Goal: Information Seeking & Learning: Learn about a topic

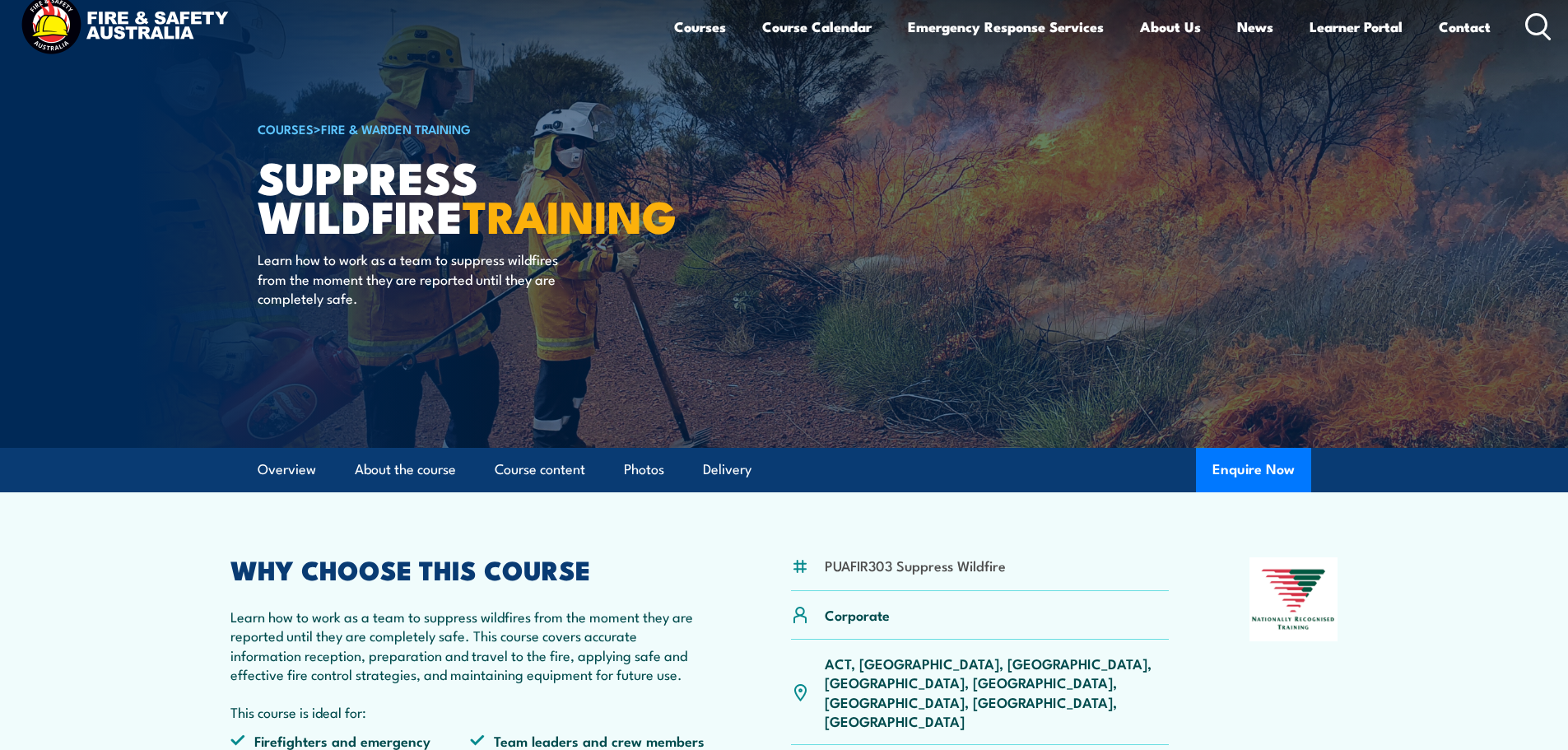
scroll to position [164, 0]
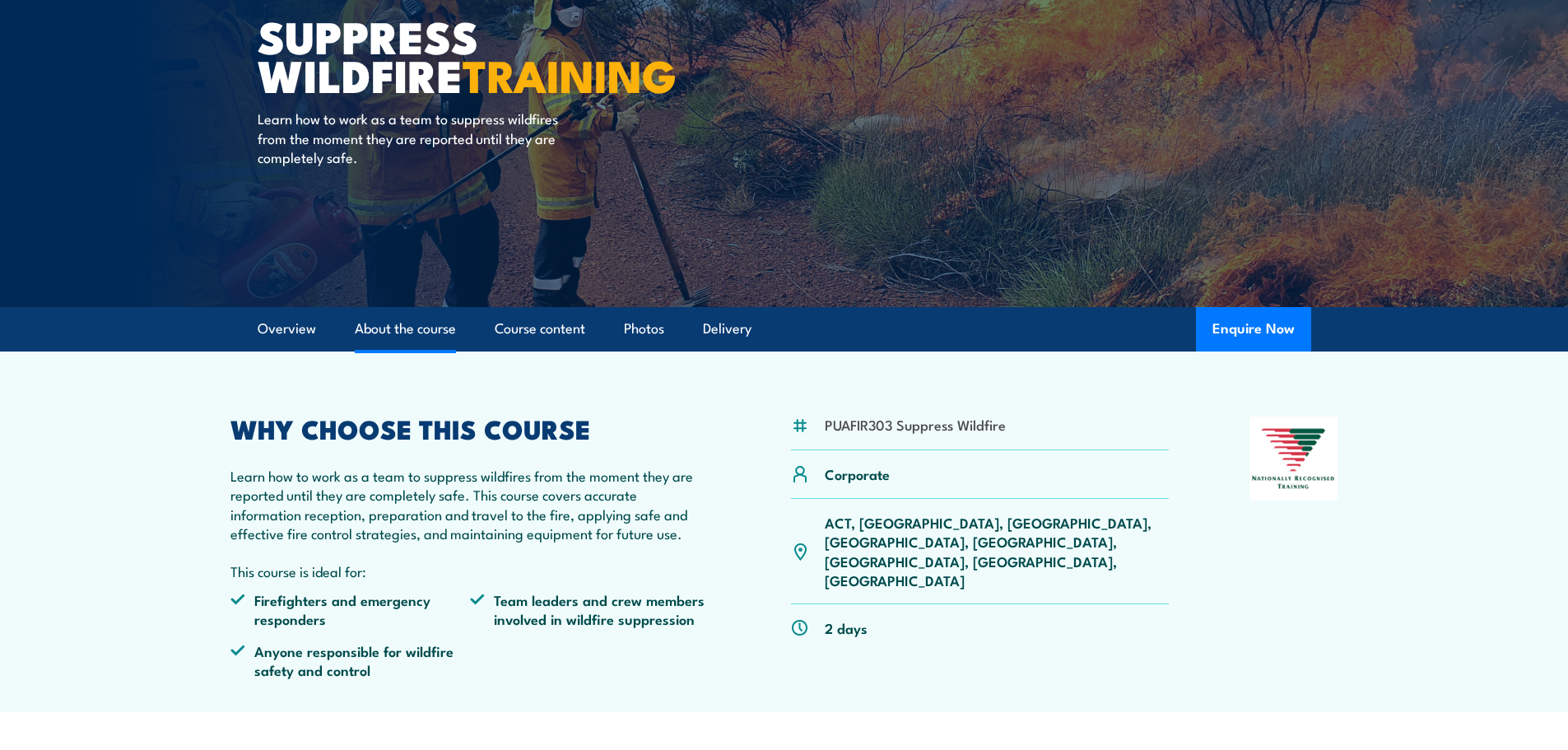
click at [423, 323] on link "About the course" at bounding box center [405, 328] width 102 height 43
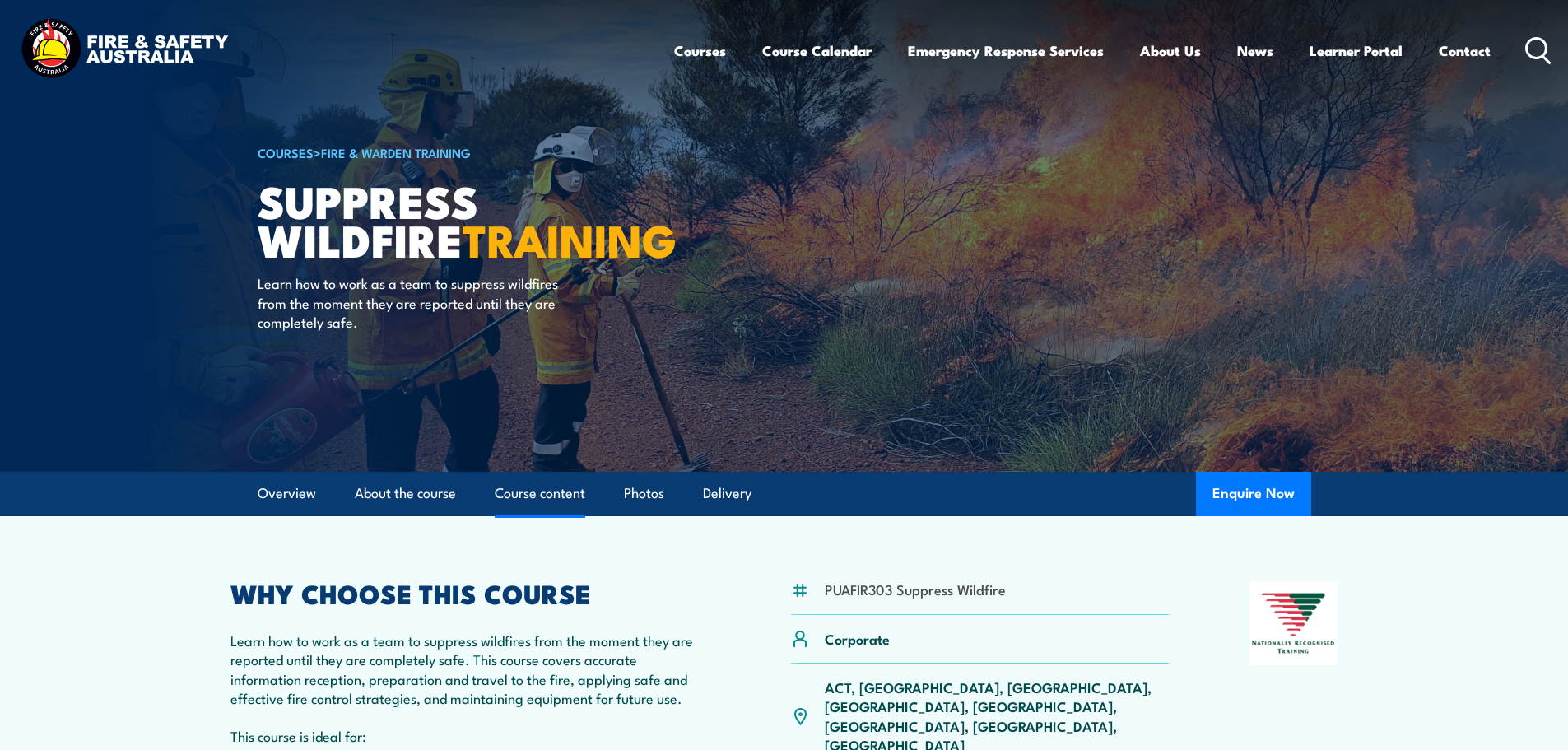
click at [534, 503] on link "Course content" at bounding box center [540, 493] width 90 height 43
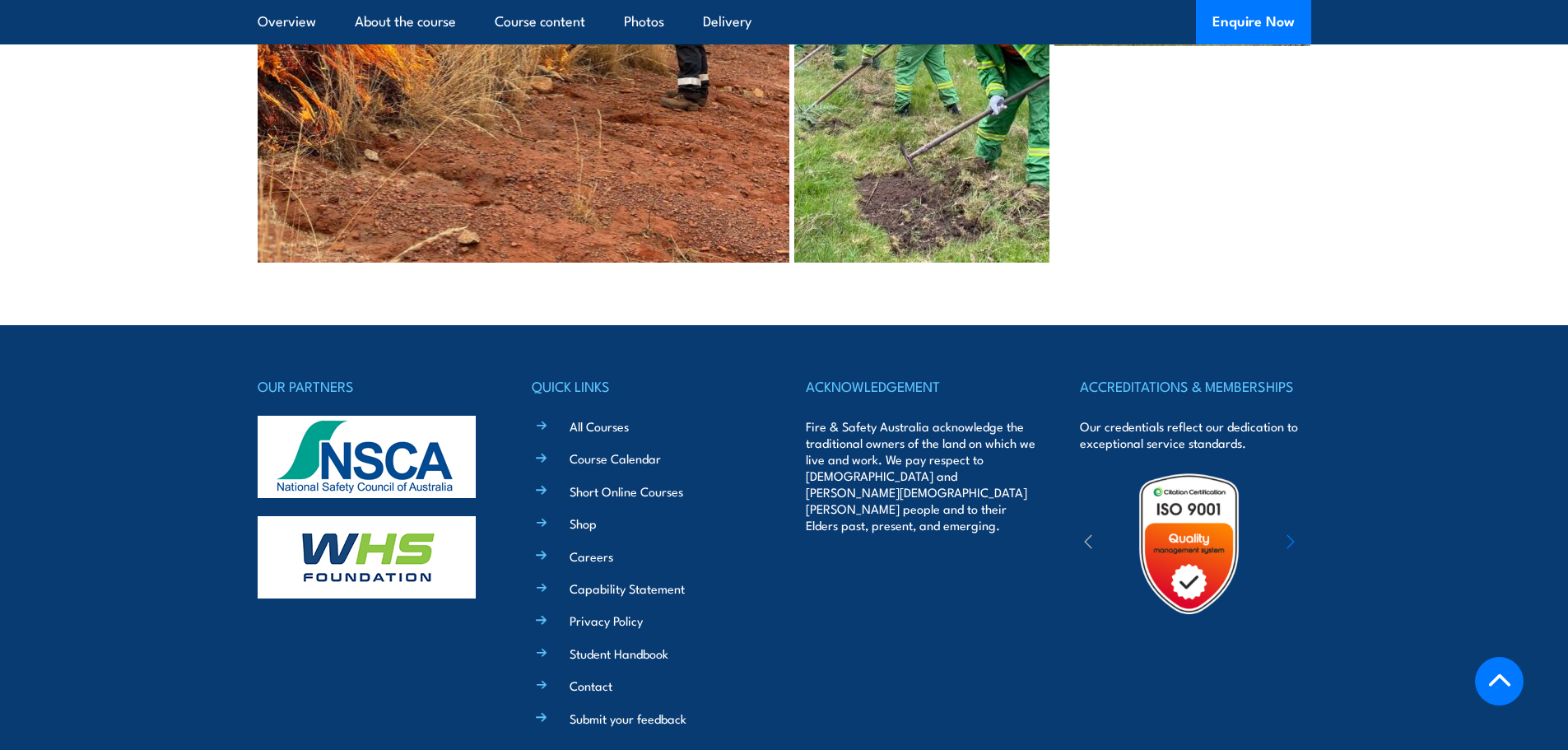
scroll to position [3472, 0]
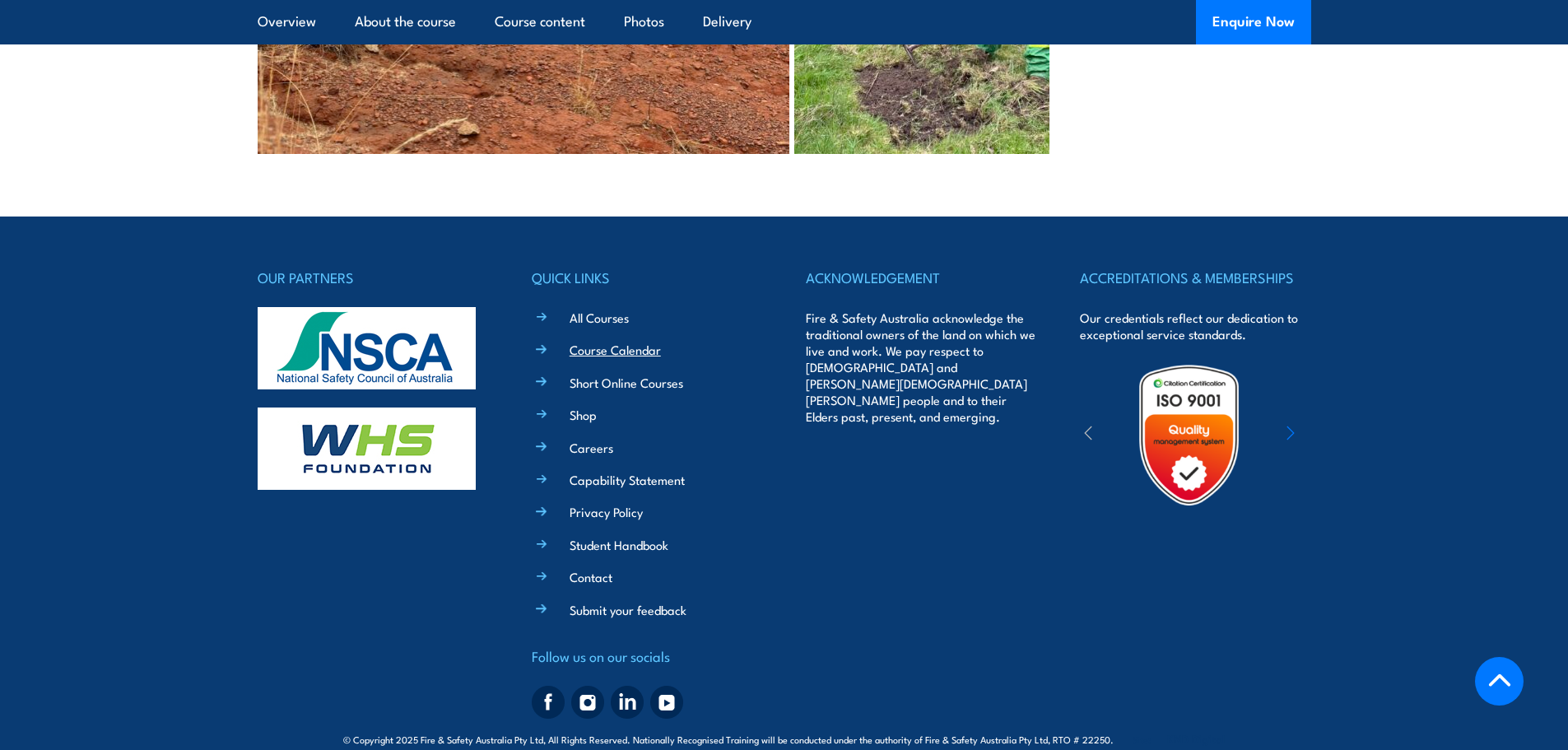
click at [612, 341] on link "Course Calendar" at bounding box center [615, 350] width 91 height 18
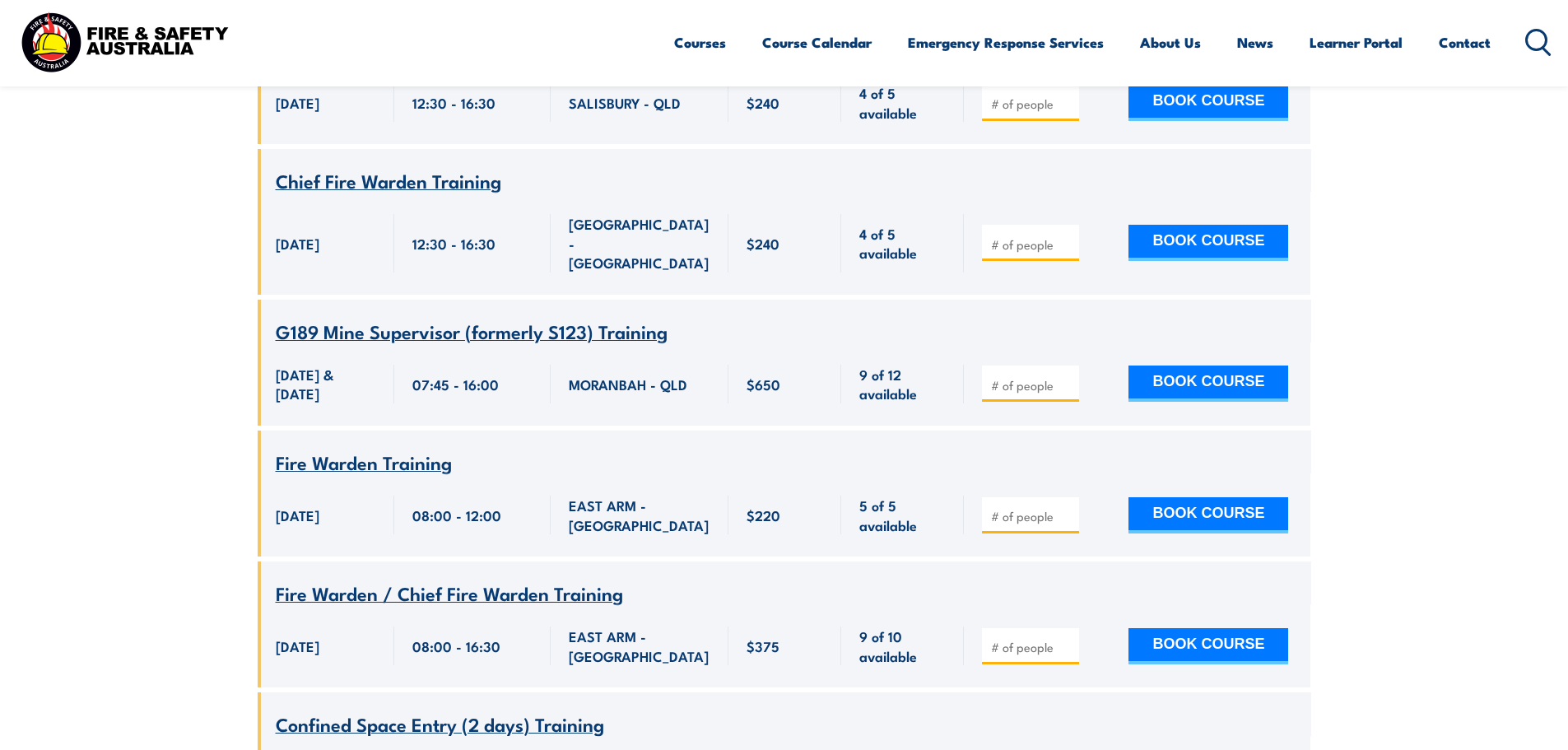
scroll to position [20361, 0]
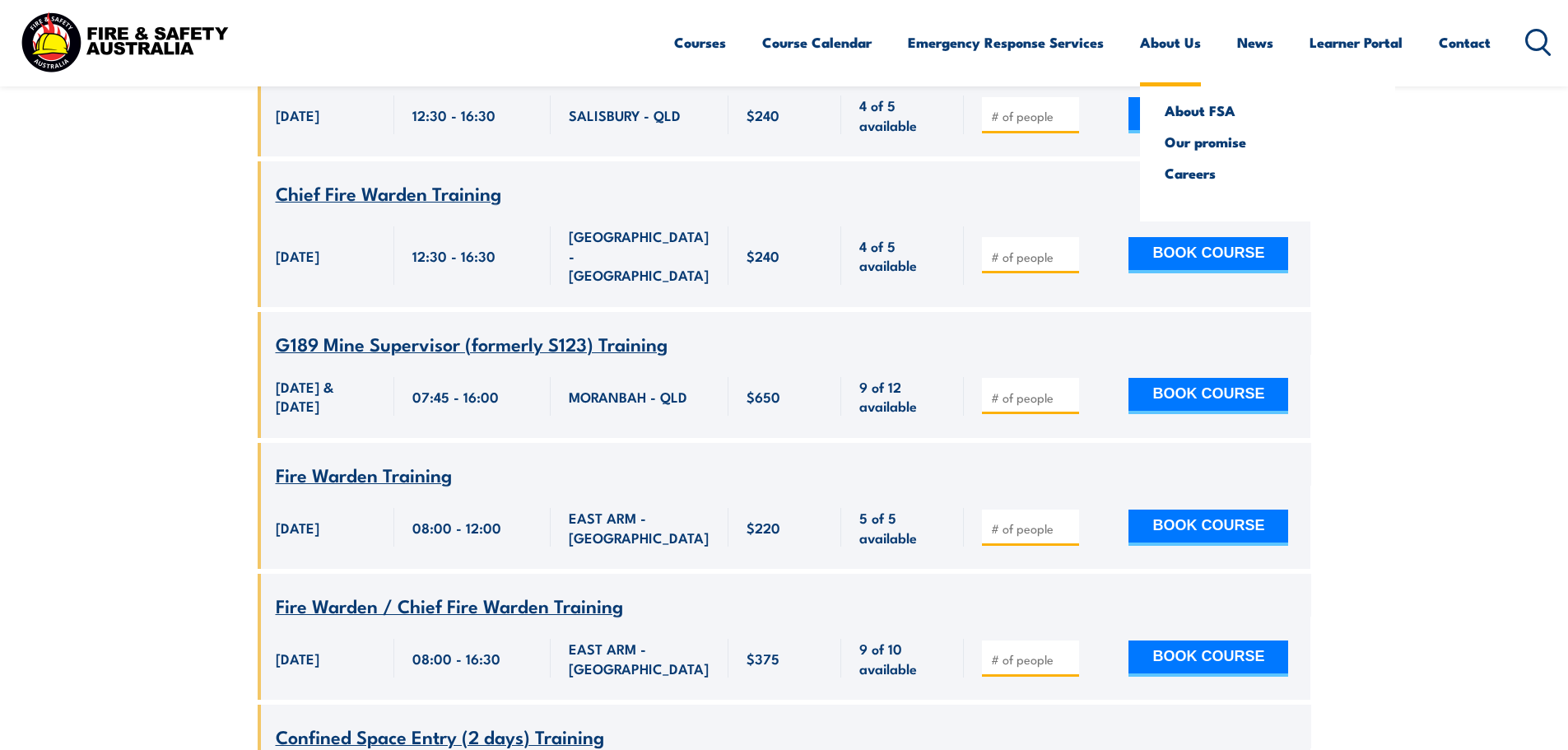
click at [1154, 42] on link "About Us" at bounding box center [1170, 42] width 61 height 43
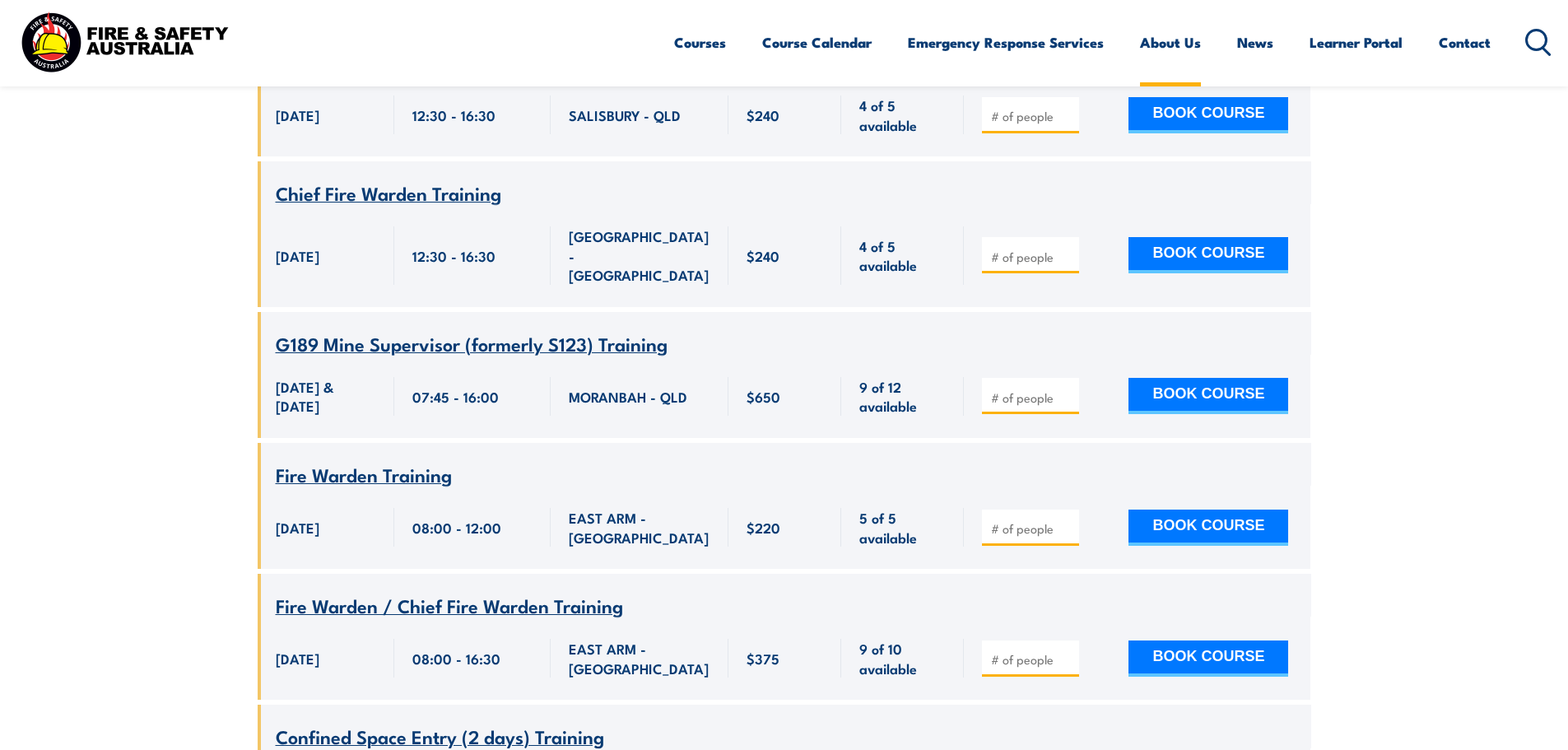
click at [1169, 38] on link "About Us" at bounding box center [1170, 42] width 61 height 43
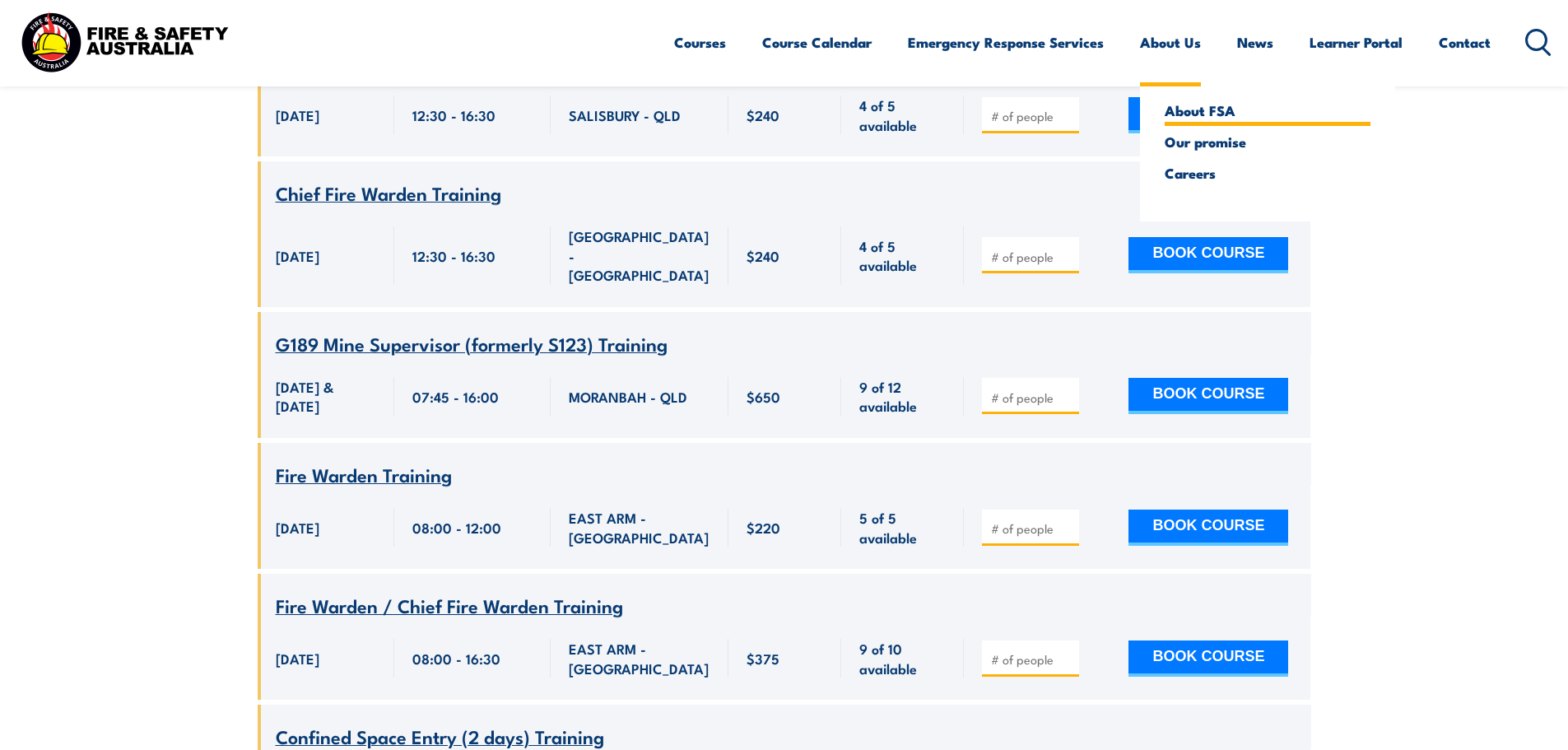
click at [1191, 117] on link "About FSA" at bounding box center [1267, 110] width 206 height 15
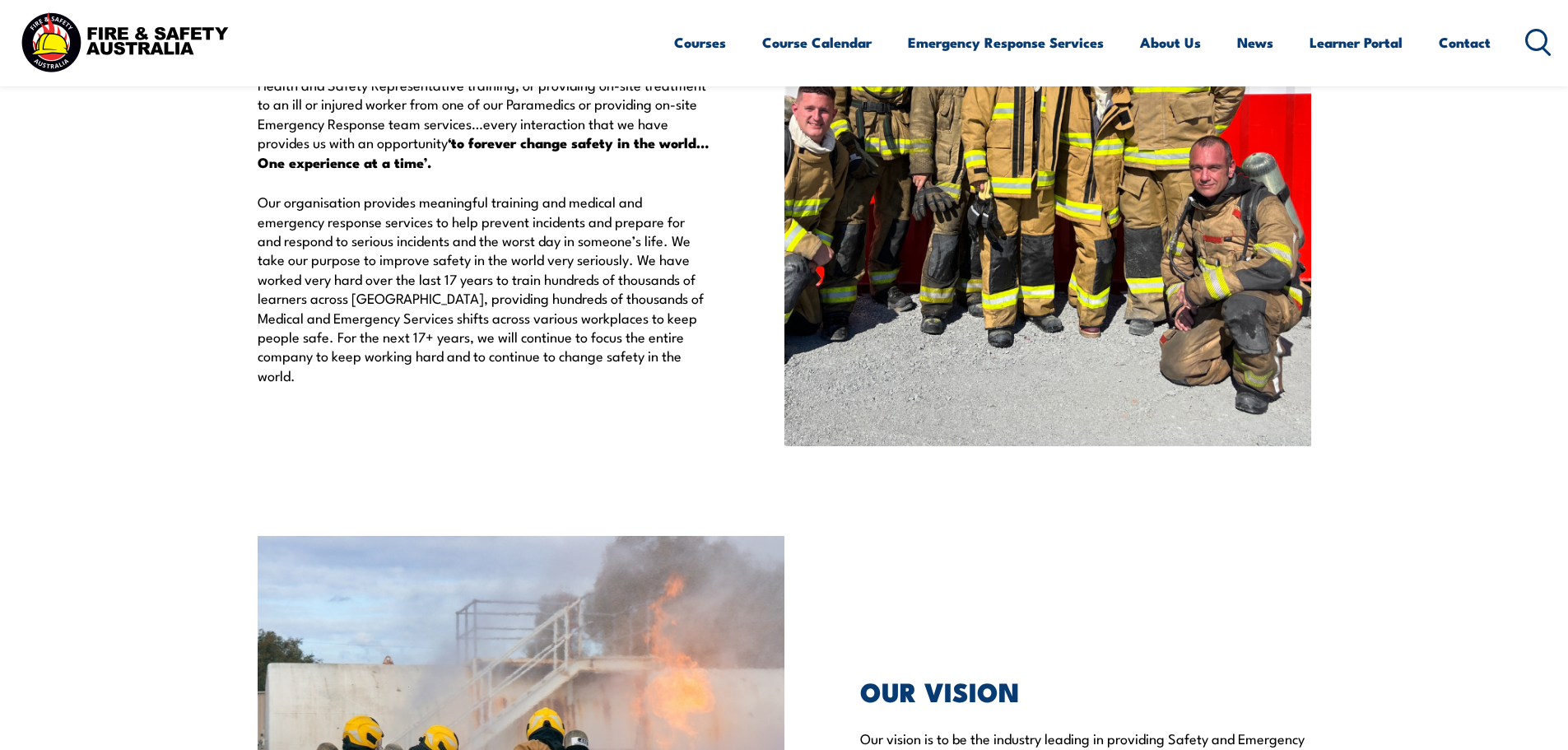
scroll to position [3210, 0]
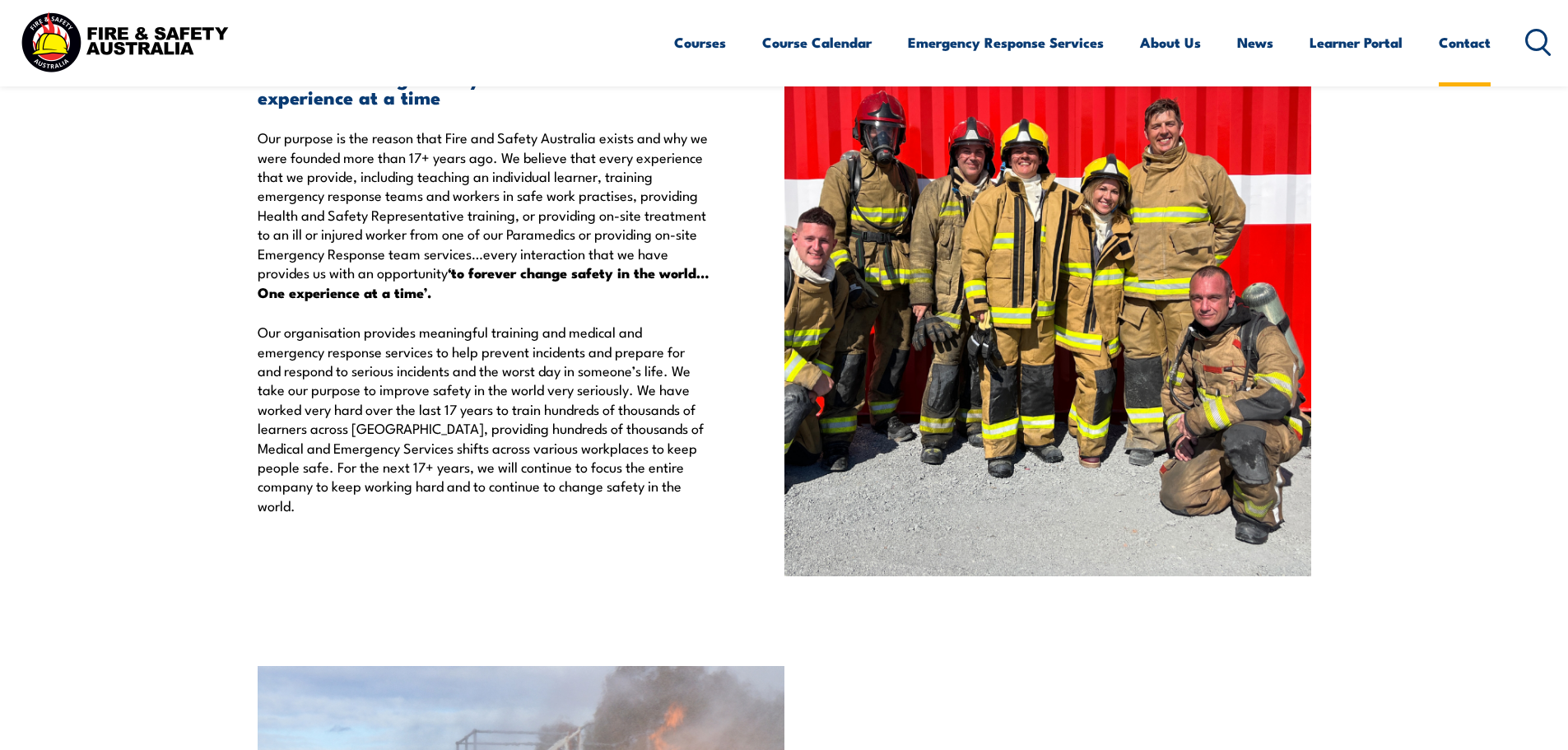
click at [1472, 41] on link "Contact" at bounding box center [1464, 42] width 52 height 43
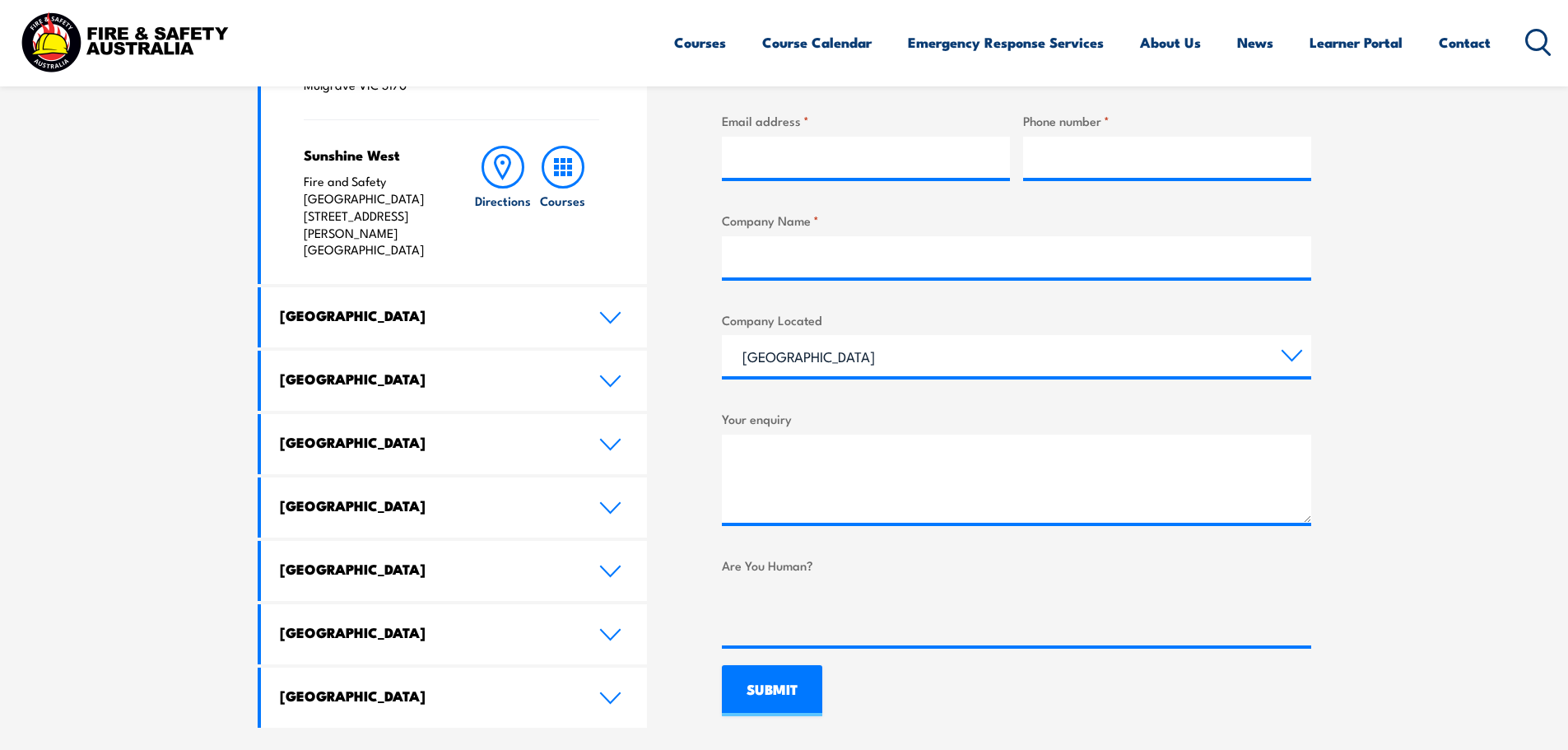
scroll to position [740, 0]
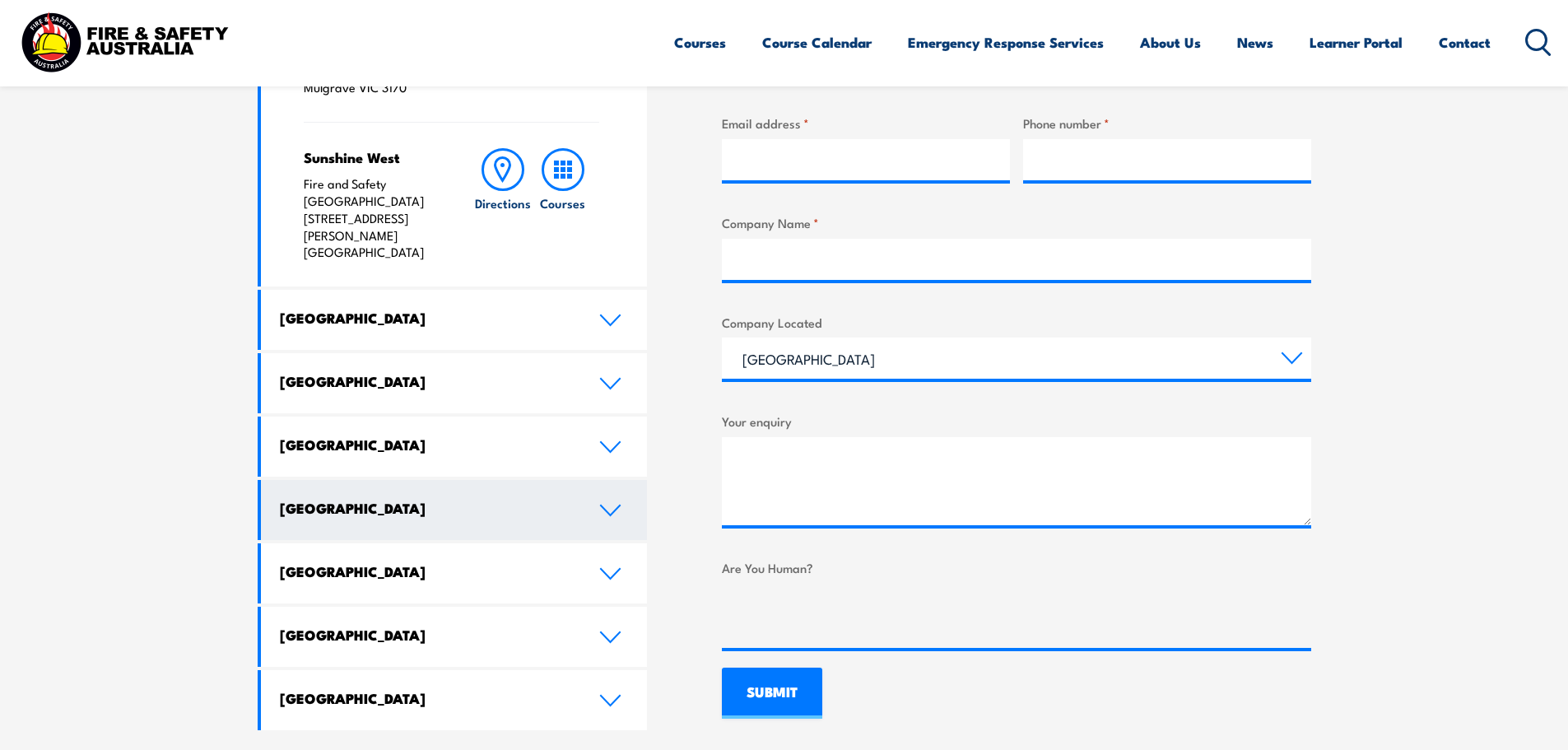
click at [375, 498] on h4 "South Australia" at bounding box center [427, 507] width 294 height 18
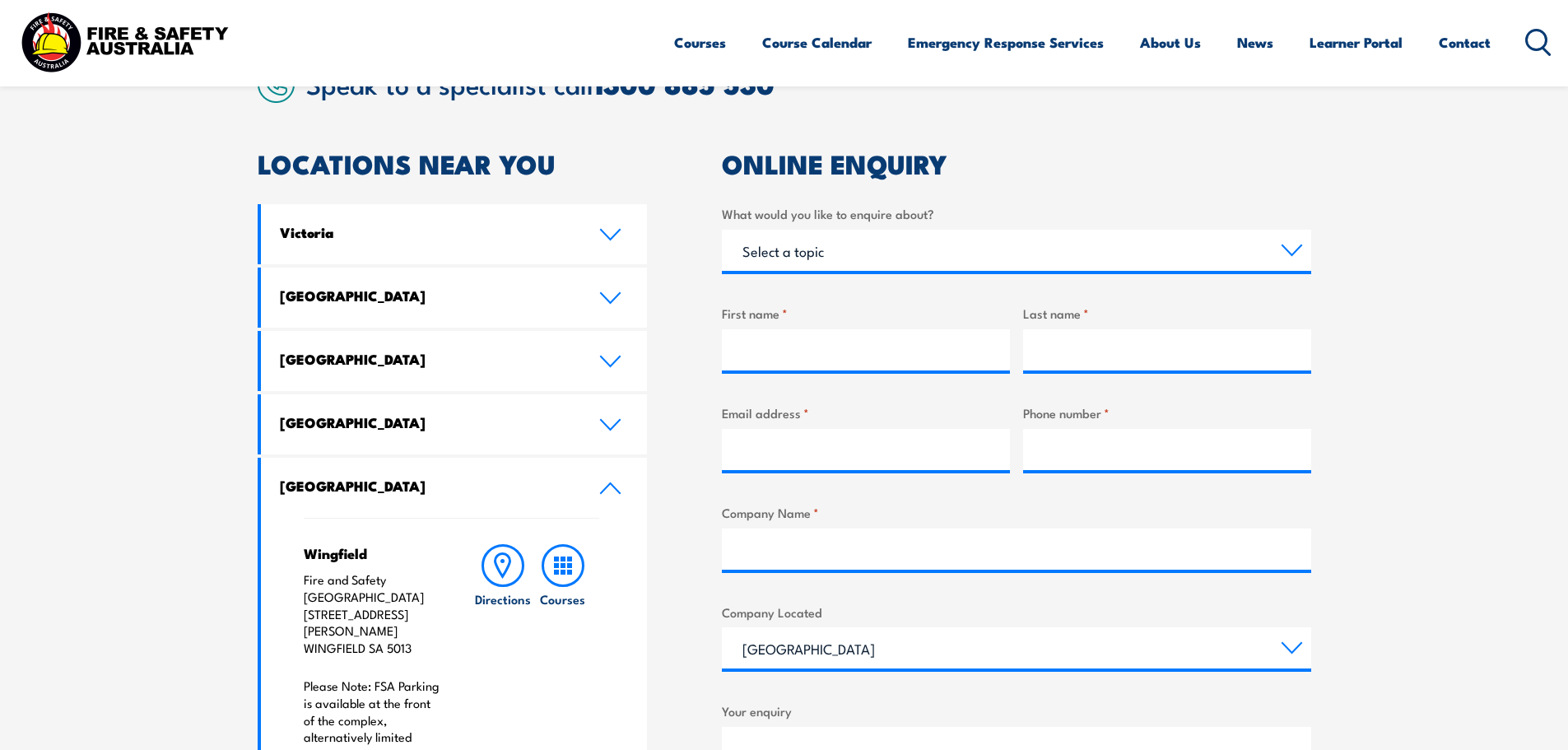
scroll to position [658, 0]
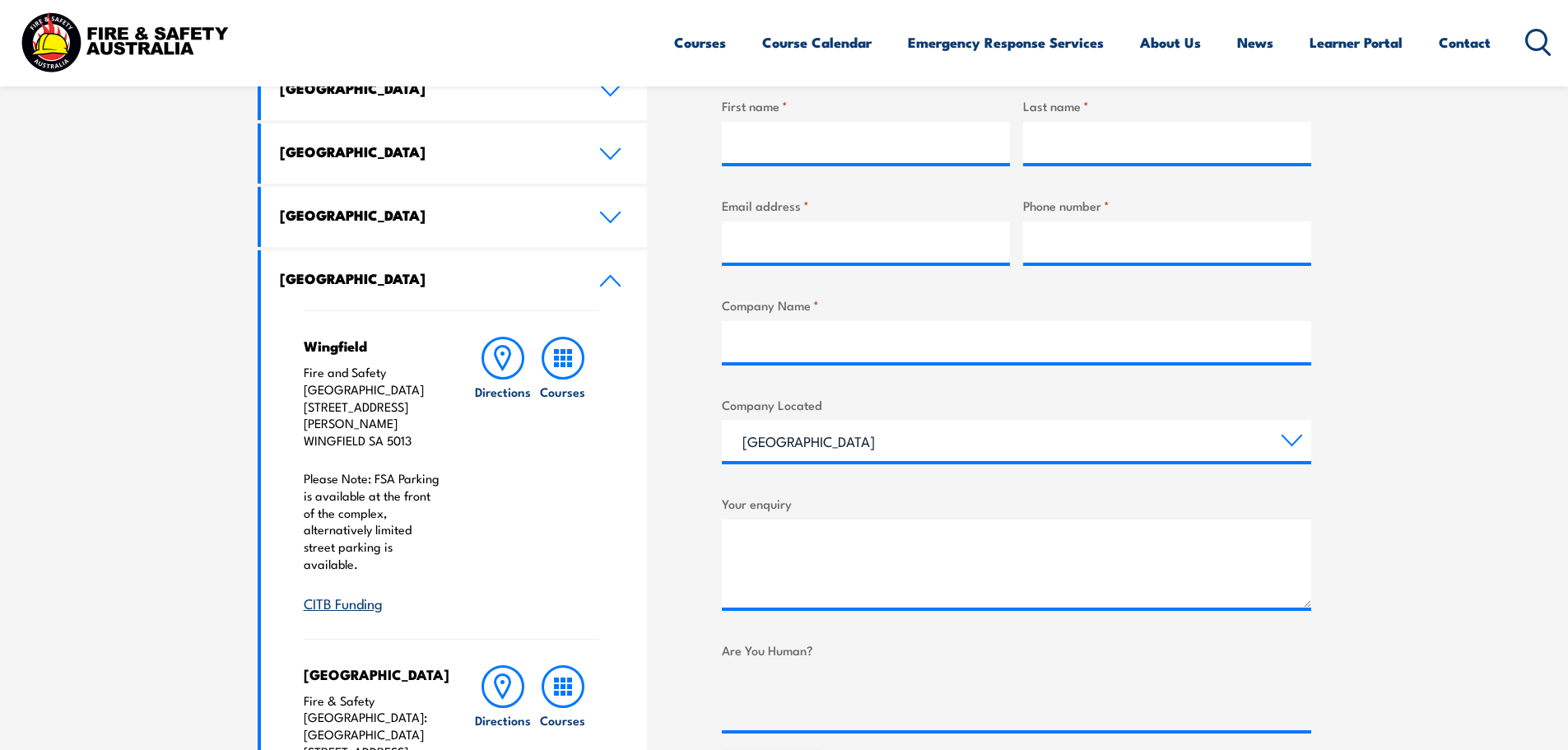
drag, startPoint x: 1325, startPoint y: 434, endPoint x: 1298, endPoint y: 443, distance: 28.5
click at [1324, 435] on section "Speak to a specialist call 1300 885 530 LOCATIONS NEAR YOU Victoria Mulgrave Fi…" at bounding box center [784, 632] width 1568 height 1636
click at [1298, 443] on select "Queensland New South Wales Australian Capital Territory Victoria South Australi…" at bounding box center [1016, 440] width 589 height 42
select select "Australian Capital Territory"
click at [722, 420] on select "Queensland New South Wales Australian Capital Territory Victoria South Australi…" at bounding box center [1016, 440] width 589 height 42
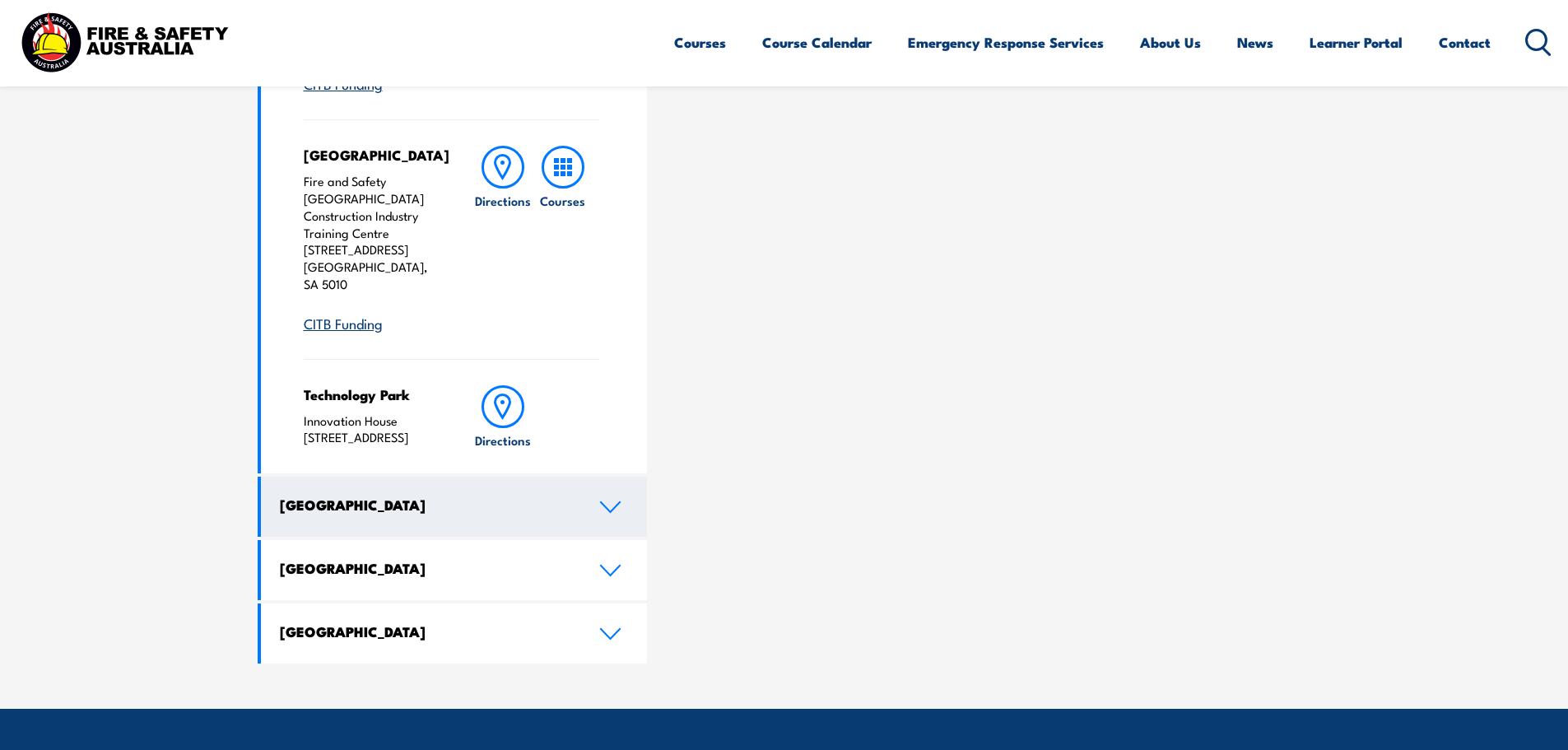
click at [493, 476] on link "Australian Capital Territory" at bounding box center [454, 506] width 387 height 60
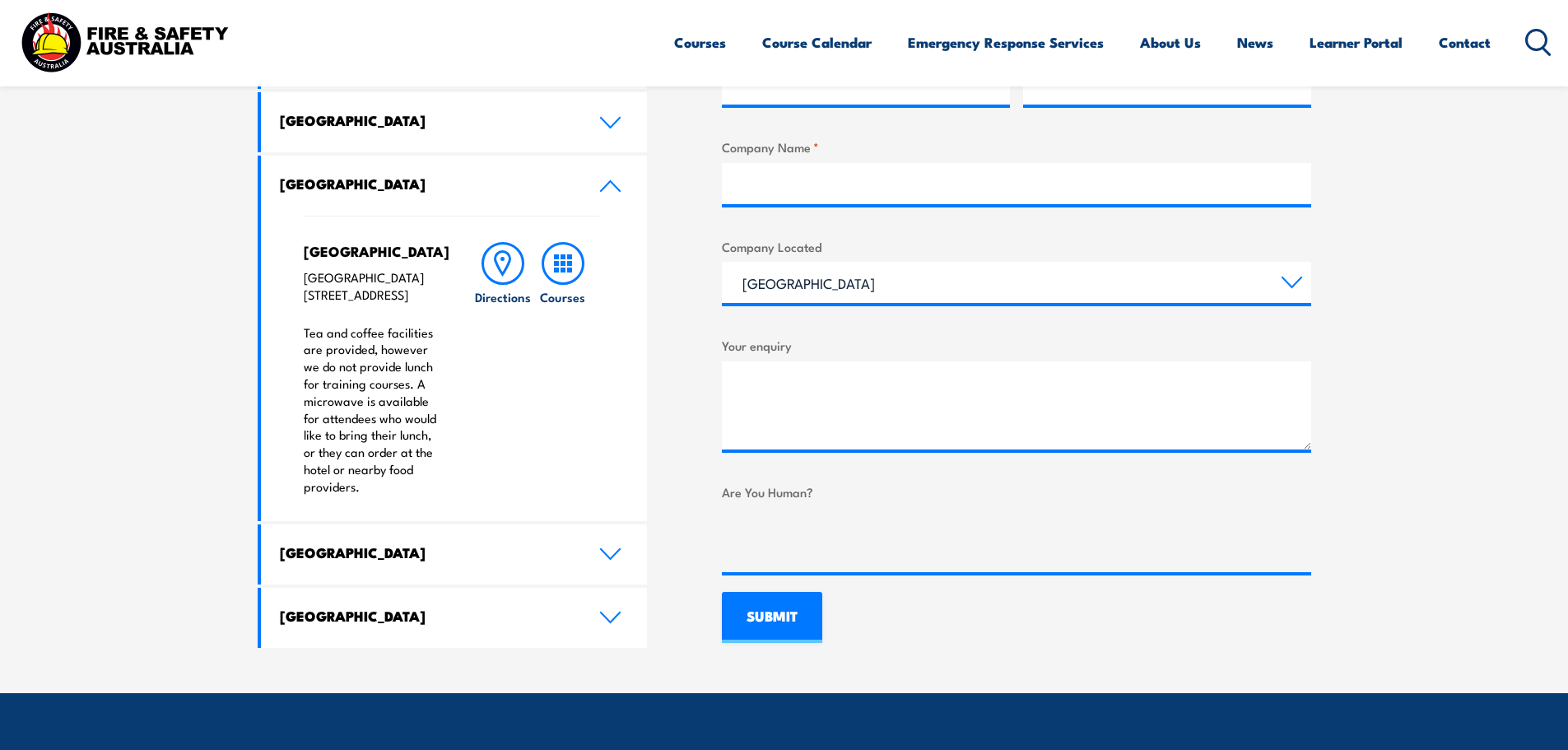
scroll to position [693, 0]
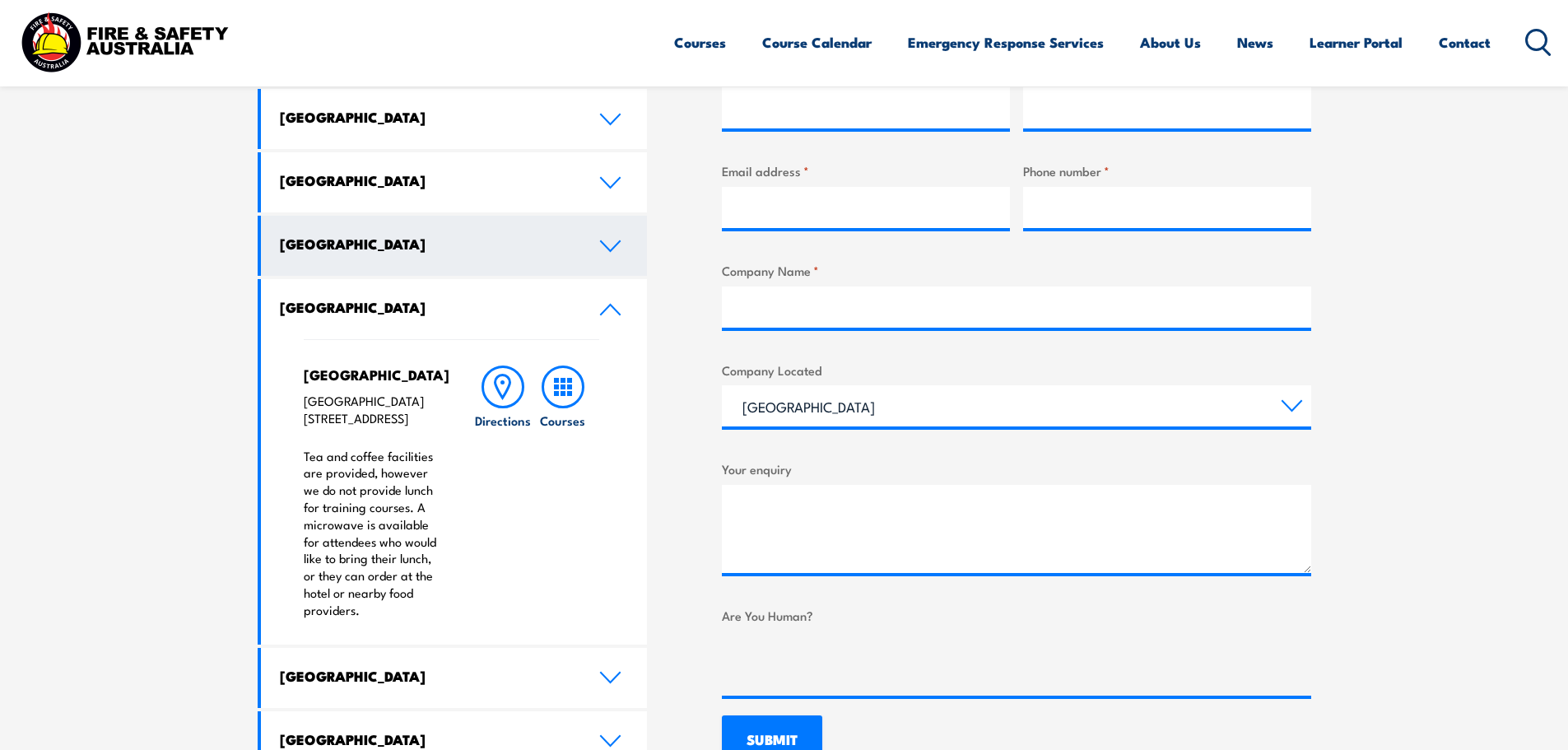
click at [451, 231] on link "South Australia" at bounding box center [454, 246] width 387 height 60
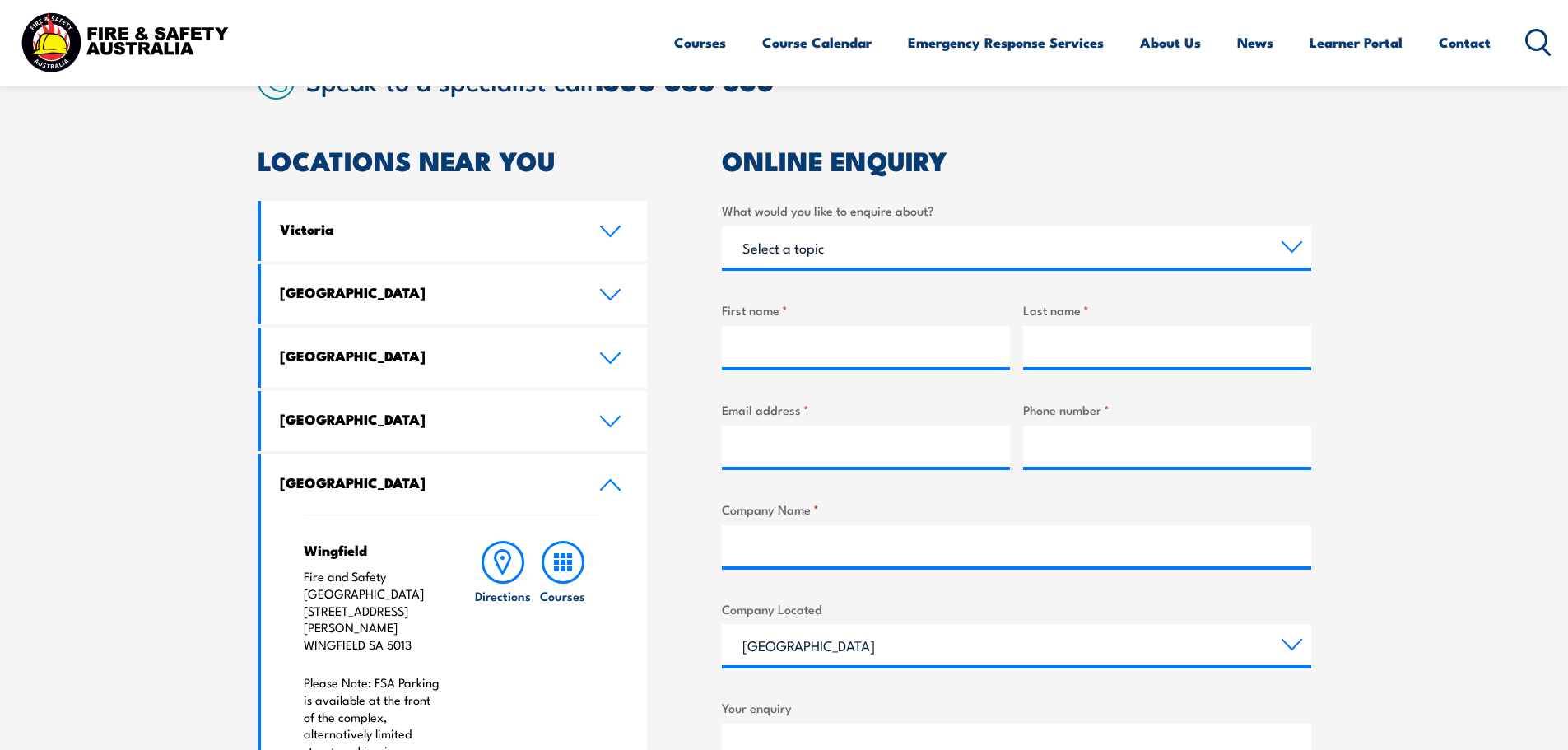
scroll to position [446, 0]
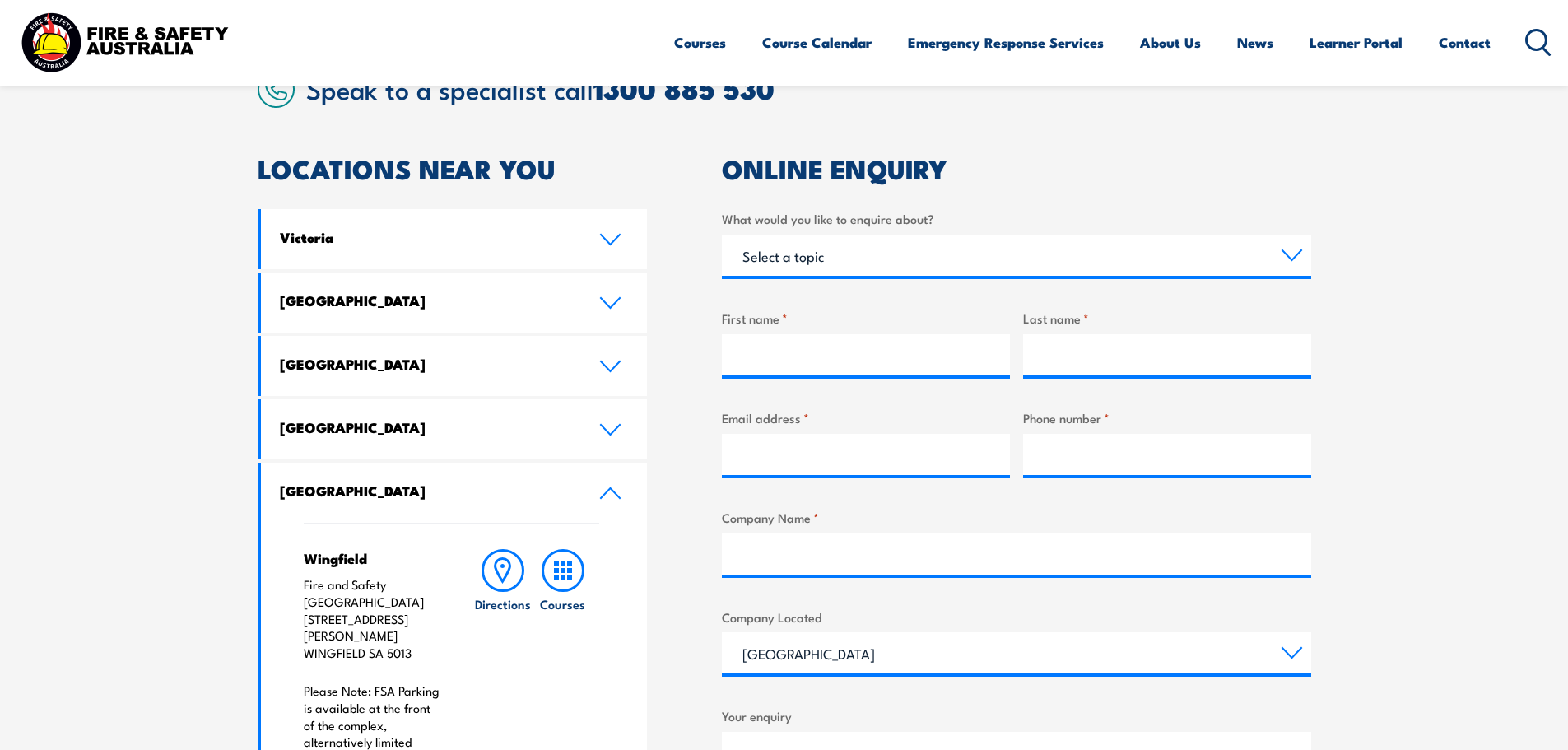
click at [427, 495] on h4 "South Australia" at bounding box center [427, 490] width 294 height 18
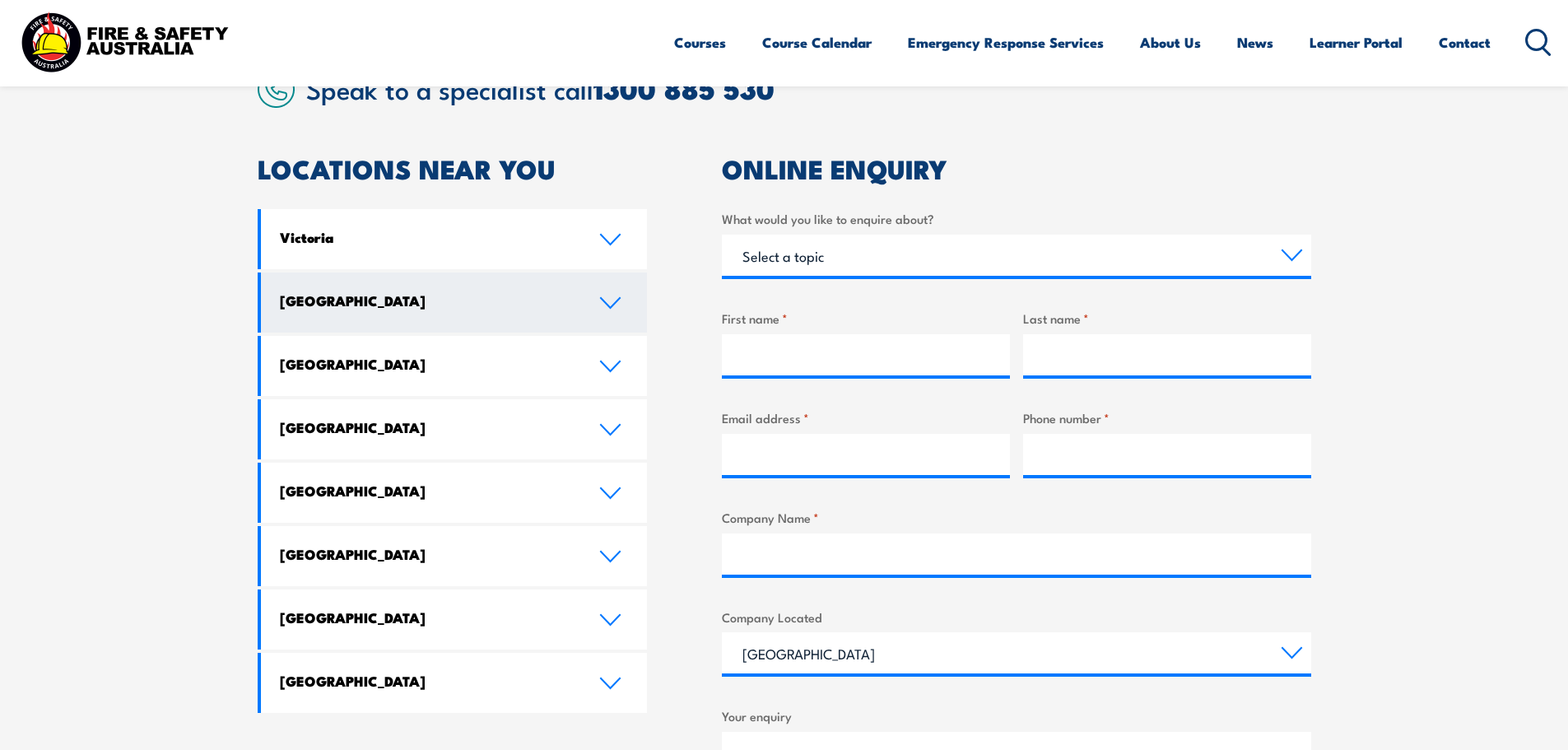
click at [440, 321] on link "New South Wales" at bounding box center [454, 302] width 387 height 60
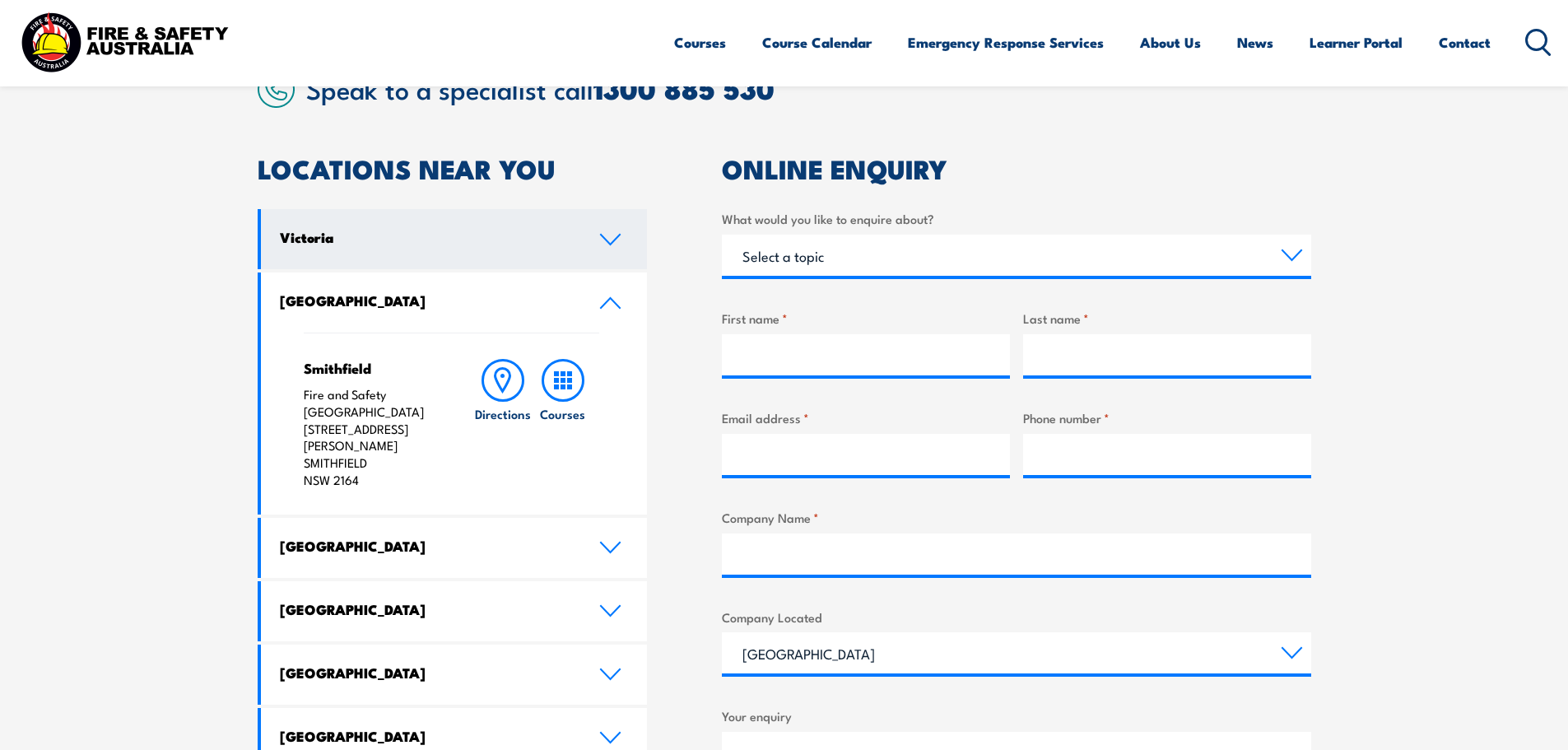
click at [434, 238] on h4 "Victoria" at bounding box center [427, 237] width 294 height 18
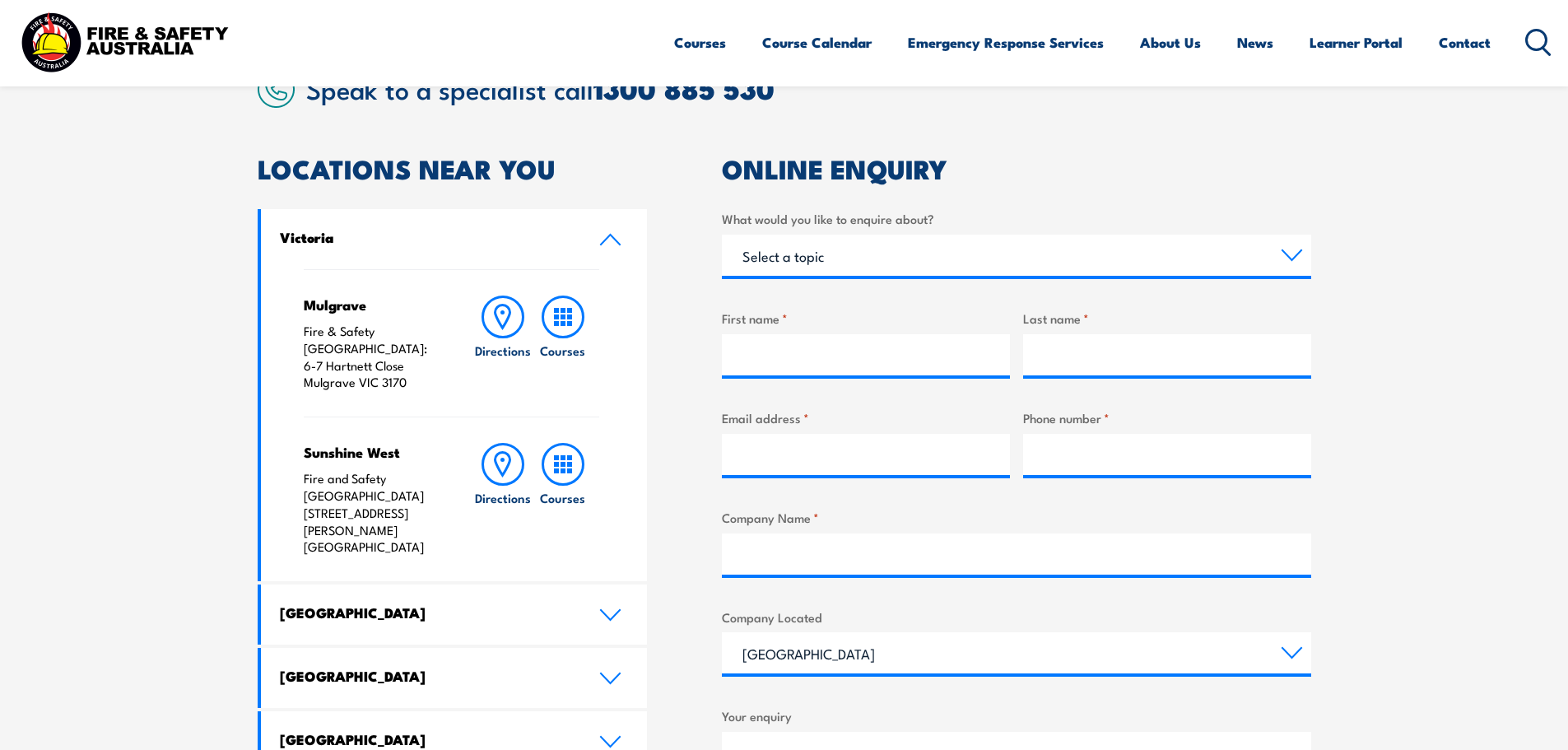
click at [470, 231] on h4 "Victoria" at bounding box center [427, 237] width 294 height 18
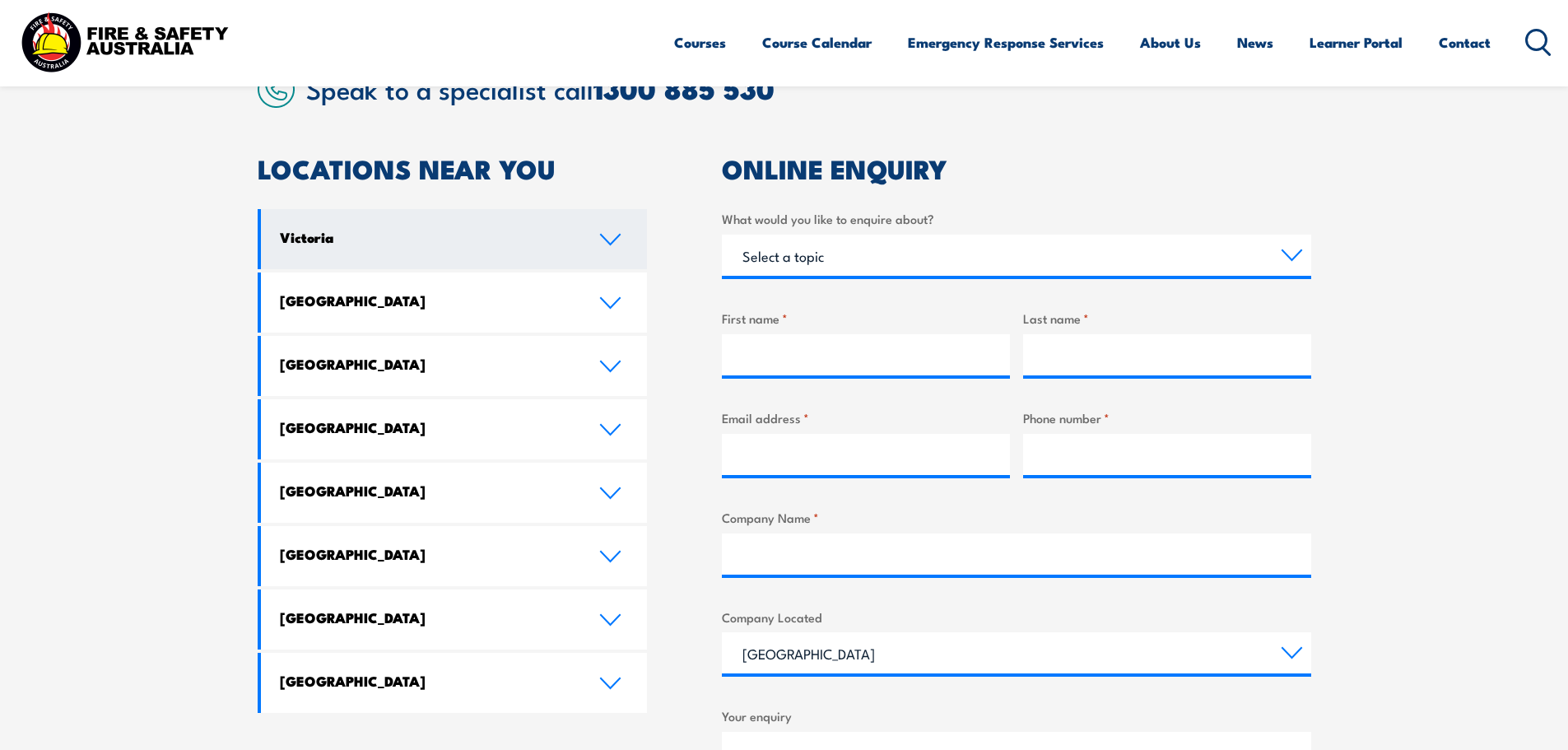
scroll to position [693, 0]
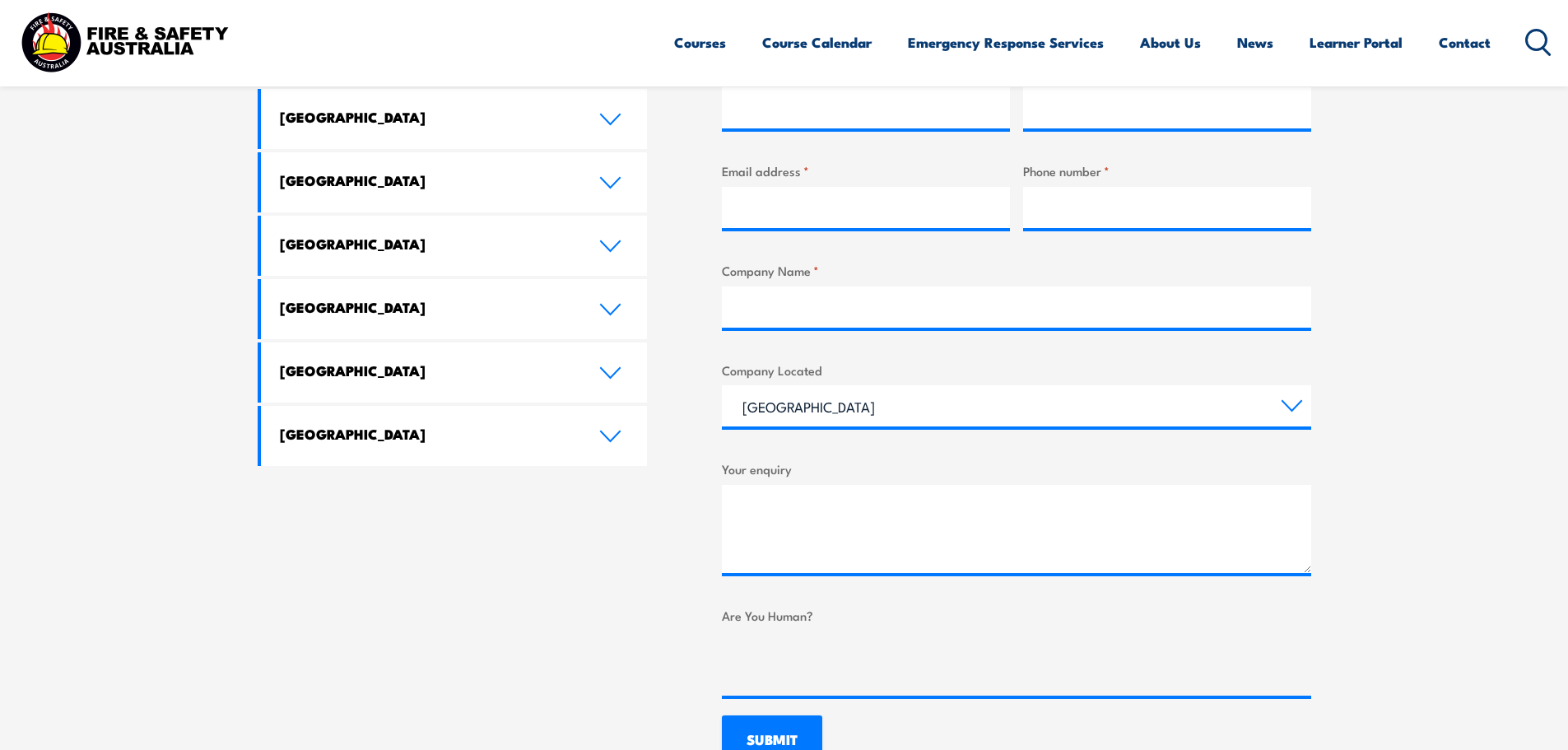
click at [79, 308] on section "Speak to a specialist call 1300 885 530 LOCATIONS NEAR YOU Victoria Mulgrave Fi…" at bounding box center [784, 294] width 1568 height 1033
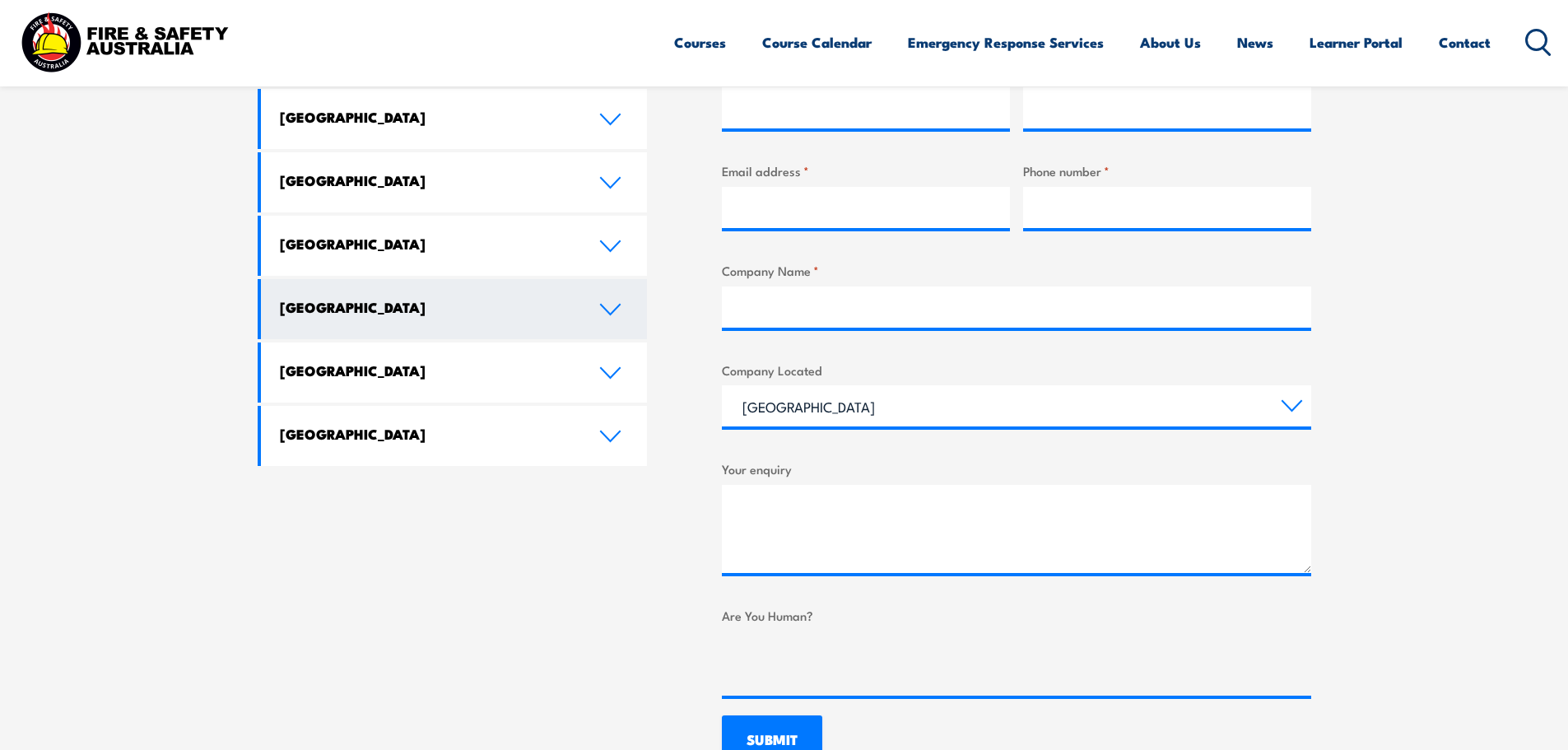
click at [316, 311] on h4 "Australian Capital Territory" at bounding box center [427, 307] width 294 height 18
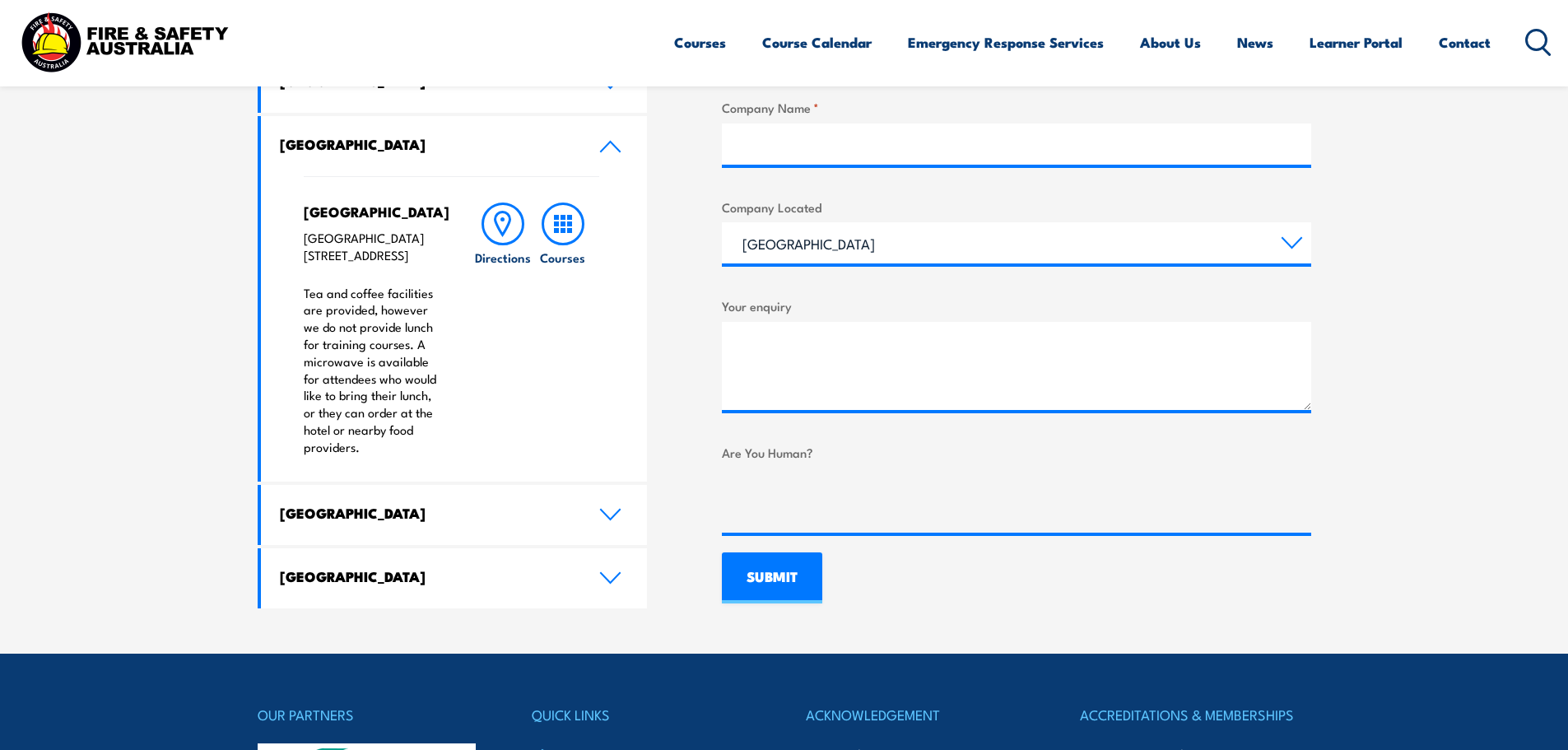
scroll to position [858, 0]
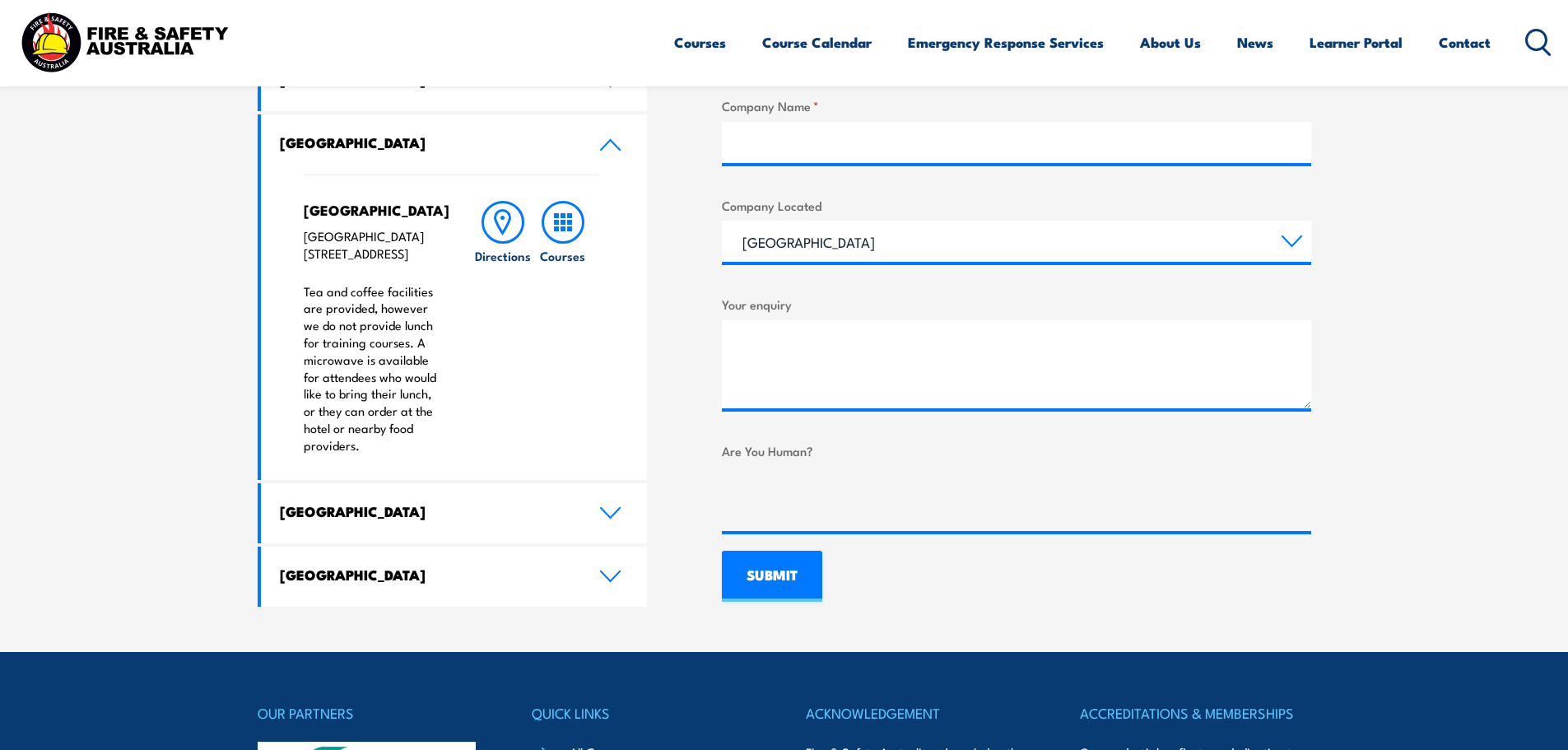
click at [155, 410] on section "Speak to a specialist call 1300 885 530 LOCATIONS NEAR YOU Victoria Mulgrave Fi…" at bounding box center [784, 133] width 1568 height 1038
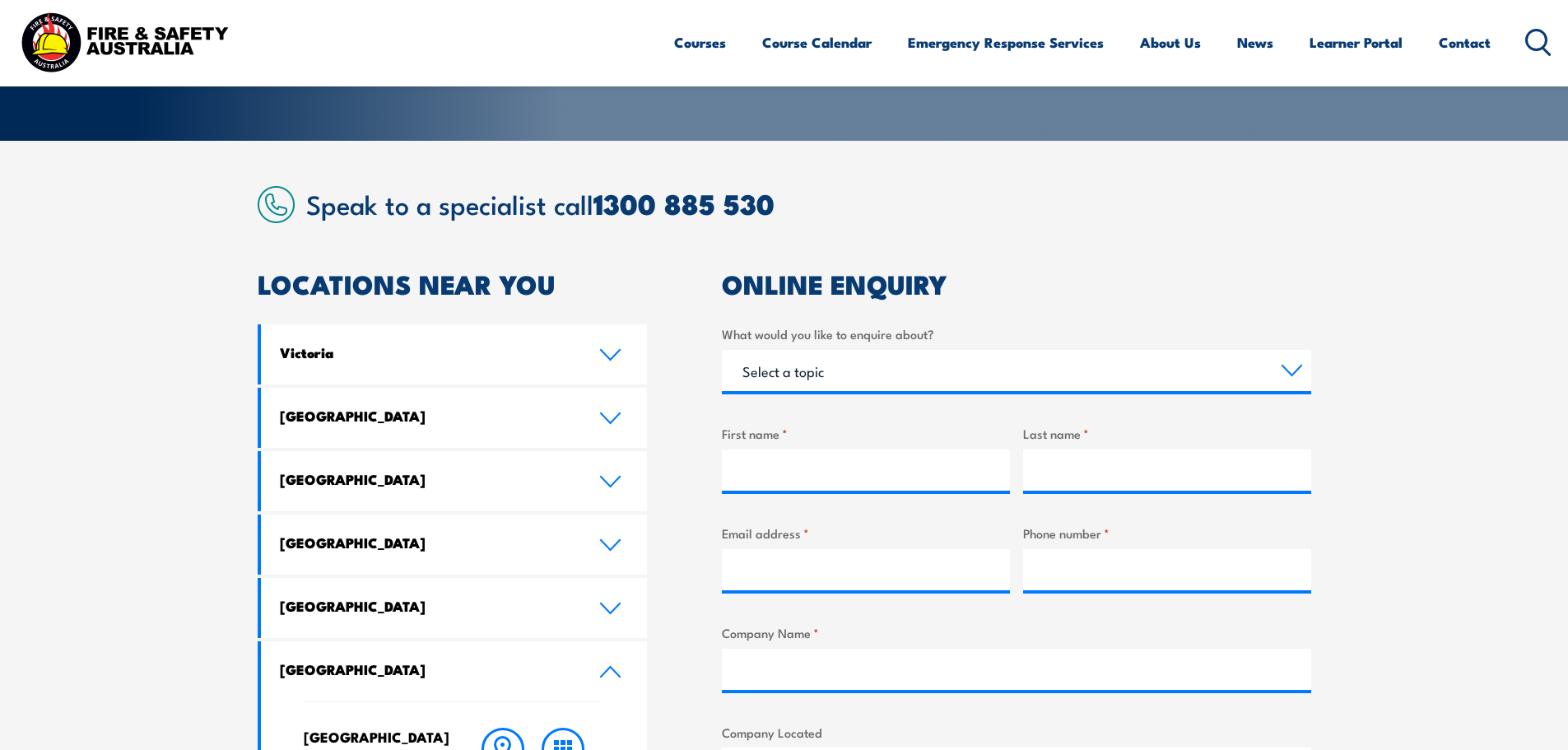
scroll to position [330, 0]
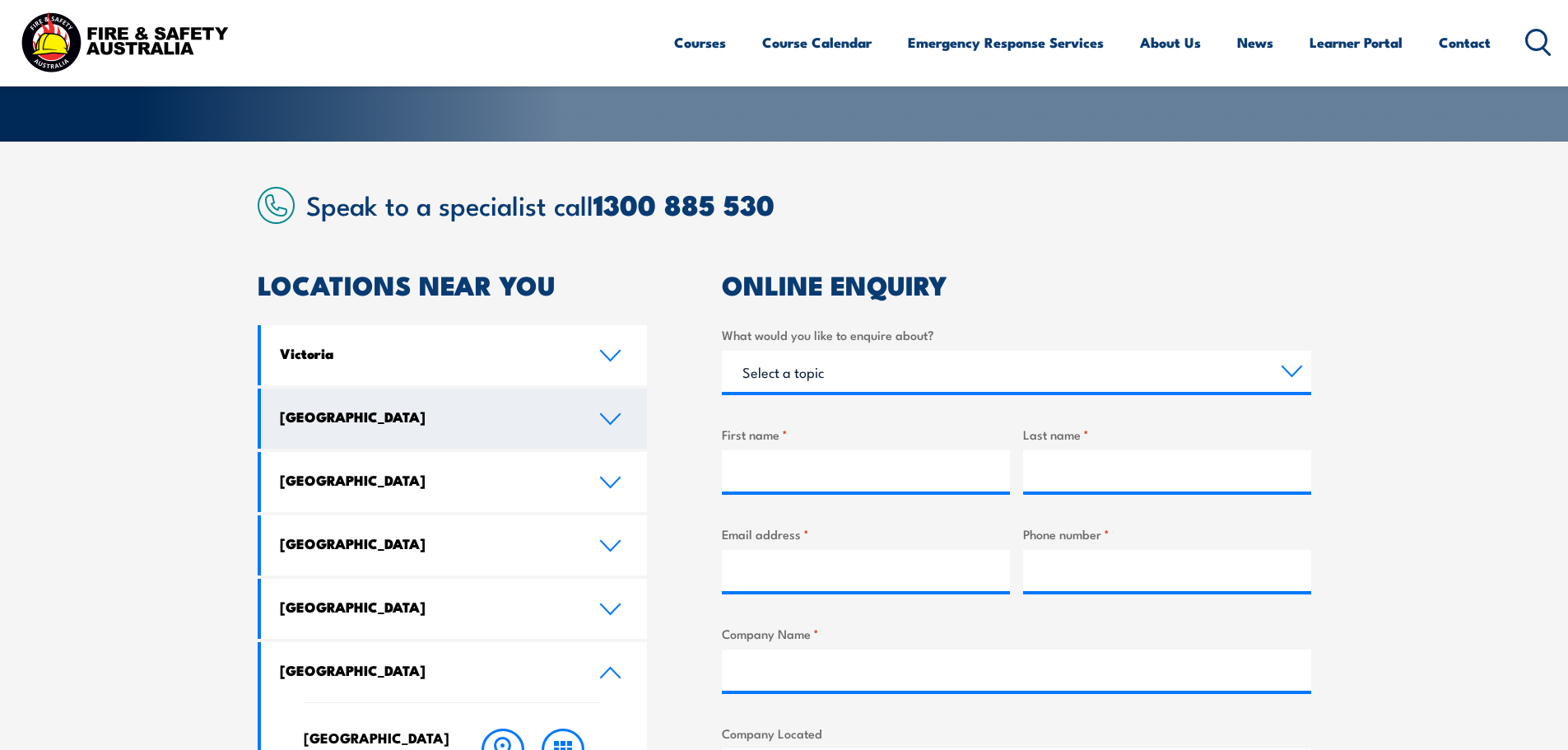
click at [417, 413] on h4 "New South Wales" at bounding box center [427, 416] width 294 height 18
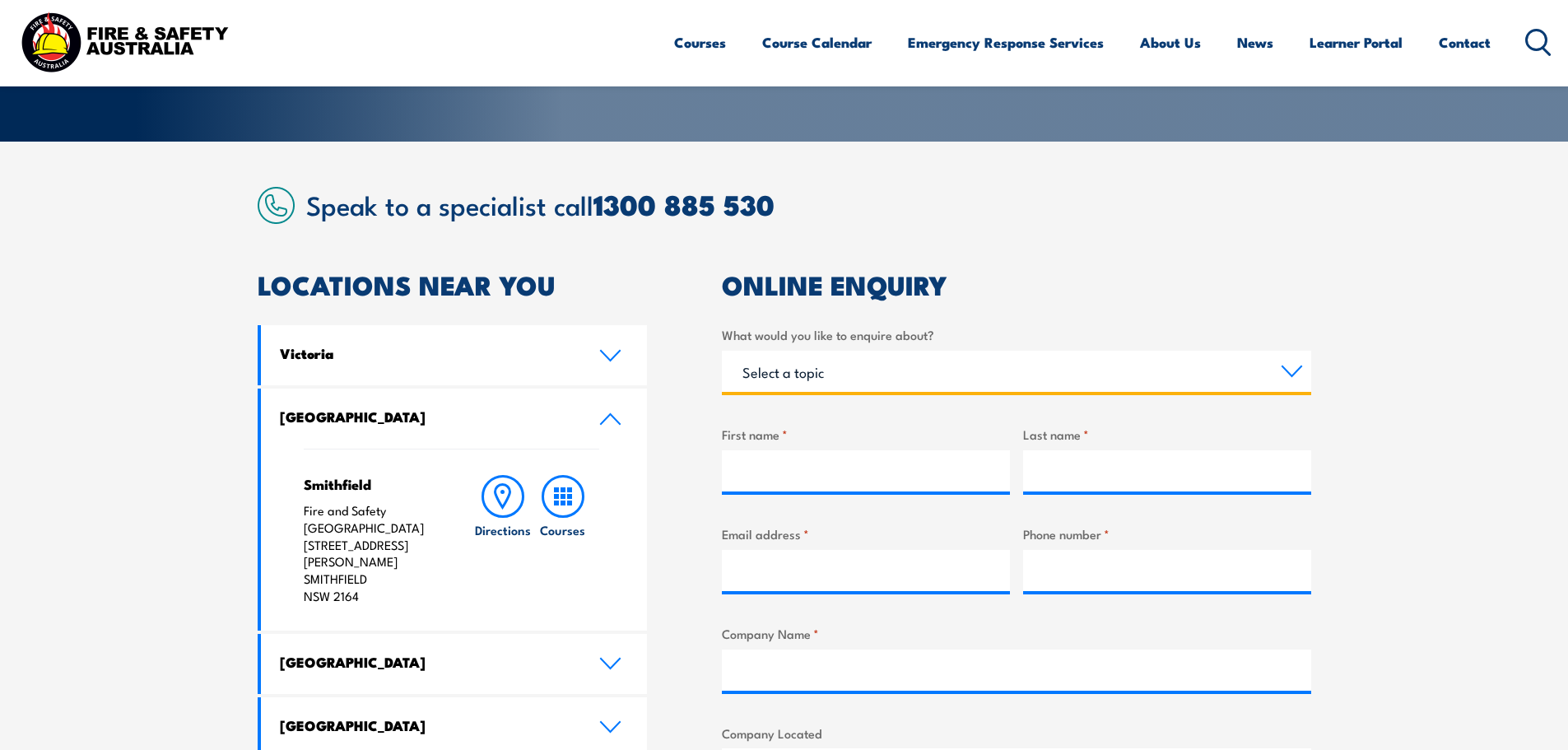
click at [991, 377] on select "Select a topic Training Emergency Response Services General Enquiry" at bounding box center [1016, 371] width 589 height 42
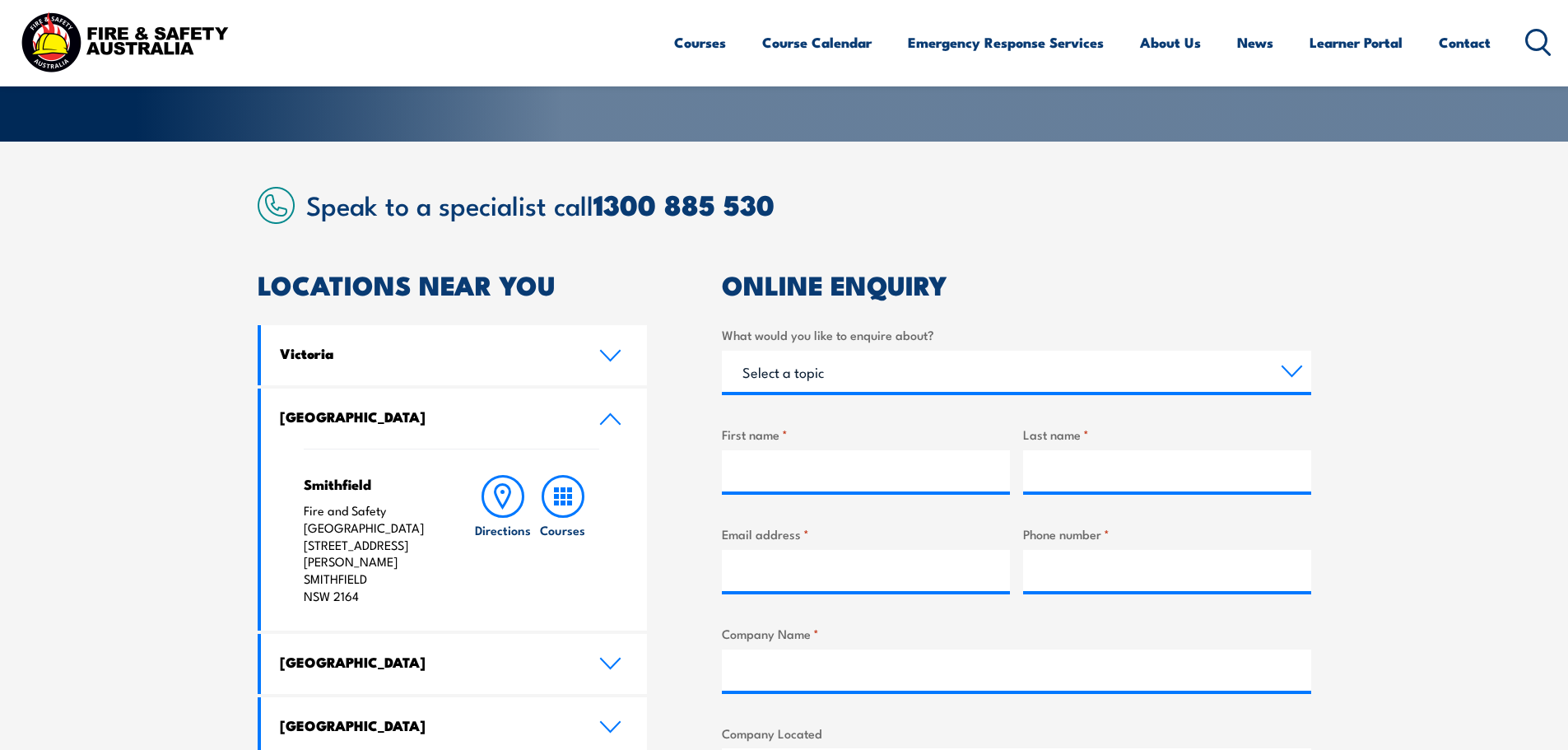
click at [1037, 314] on div "ONLINE ENQUIRY What would you like to enquire about? Select a topic Training Em…" at bounding box center [1016, 701] width 589 height 857
click at [1026, 201] on h2 "Speak to a specialist call 1300 885 530" at bounding box center [808, 204] width 1004 height 30
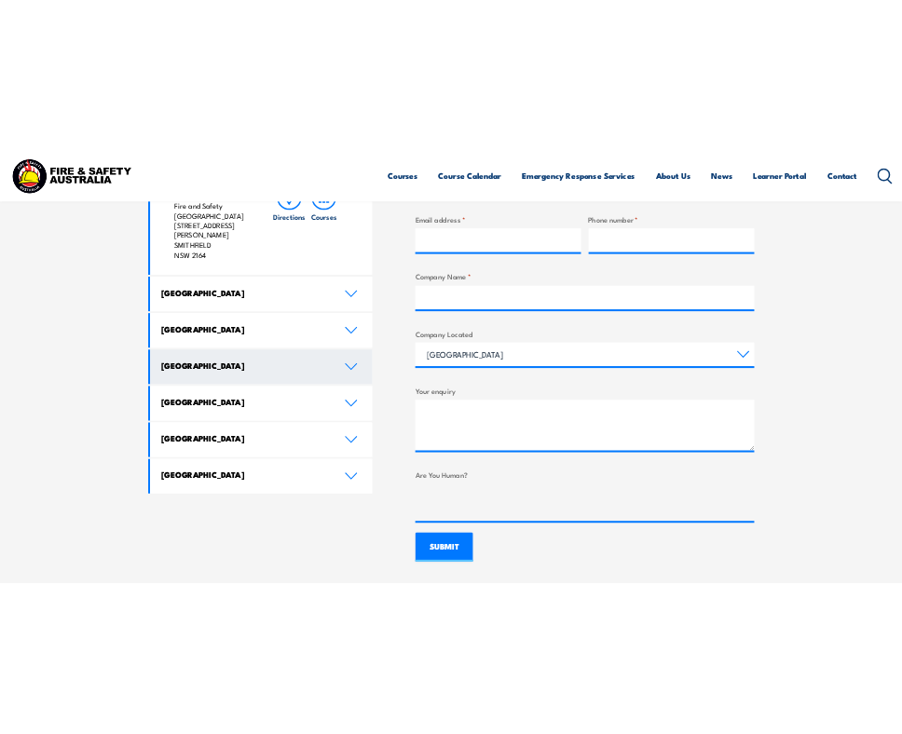
scroll to position [560, 0]
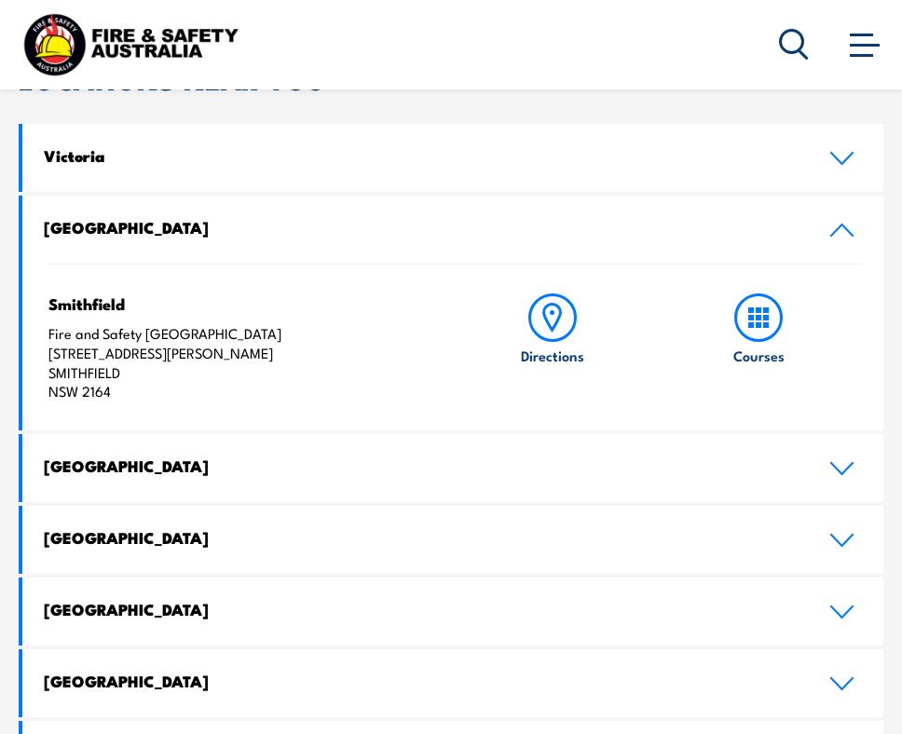
click at [110, 51] on img at bounding box center [131, 44] width 224 height 74
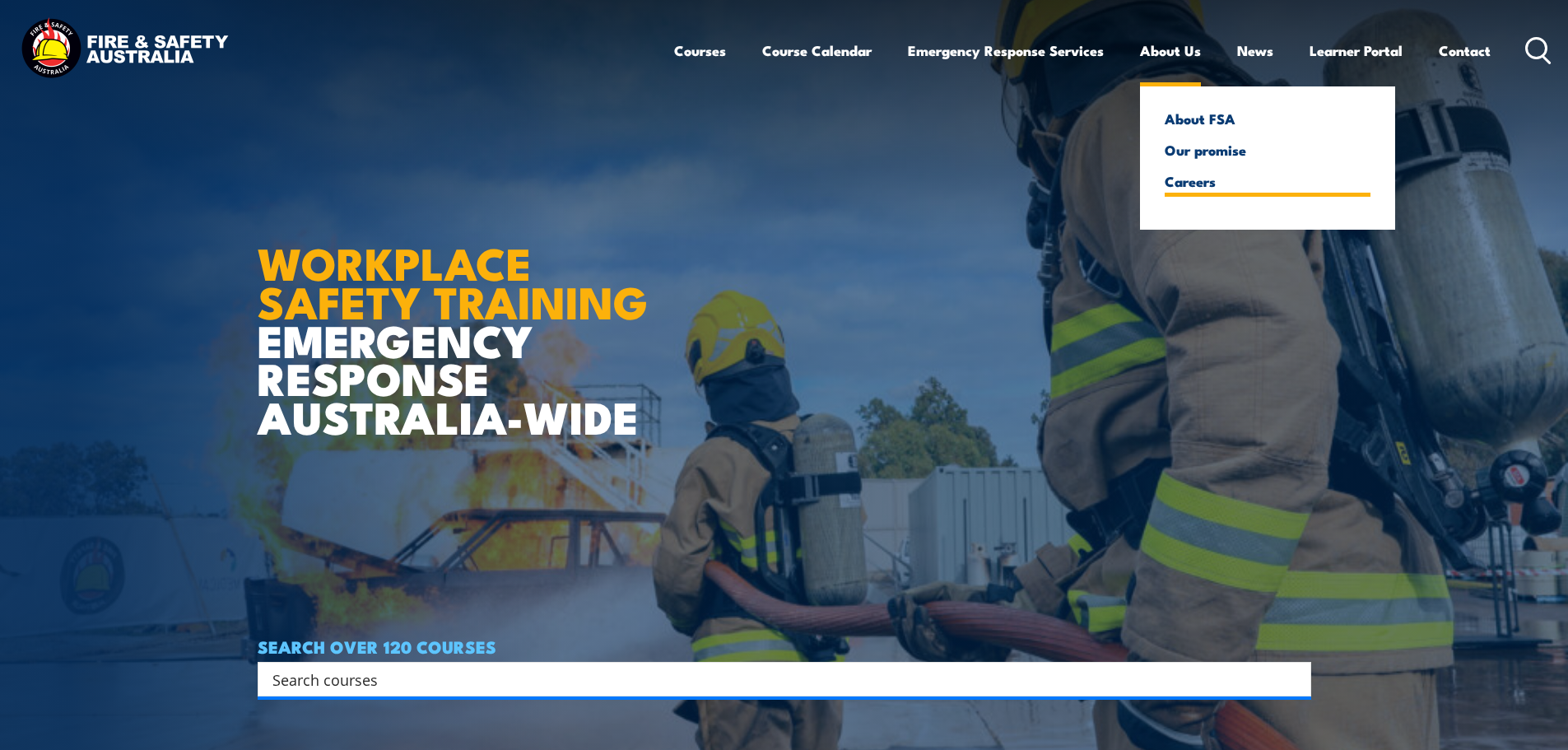
click at [1199, 176] on link "Careers" at bounding box center [1267, 181] width 206 height 15
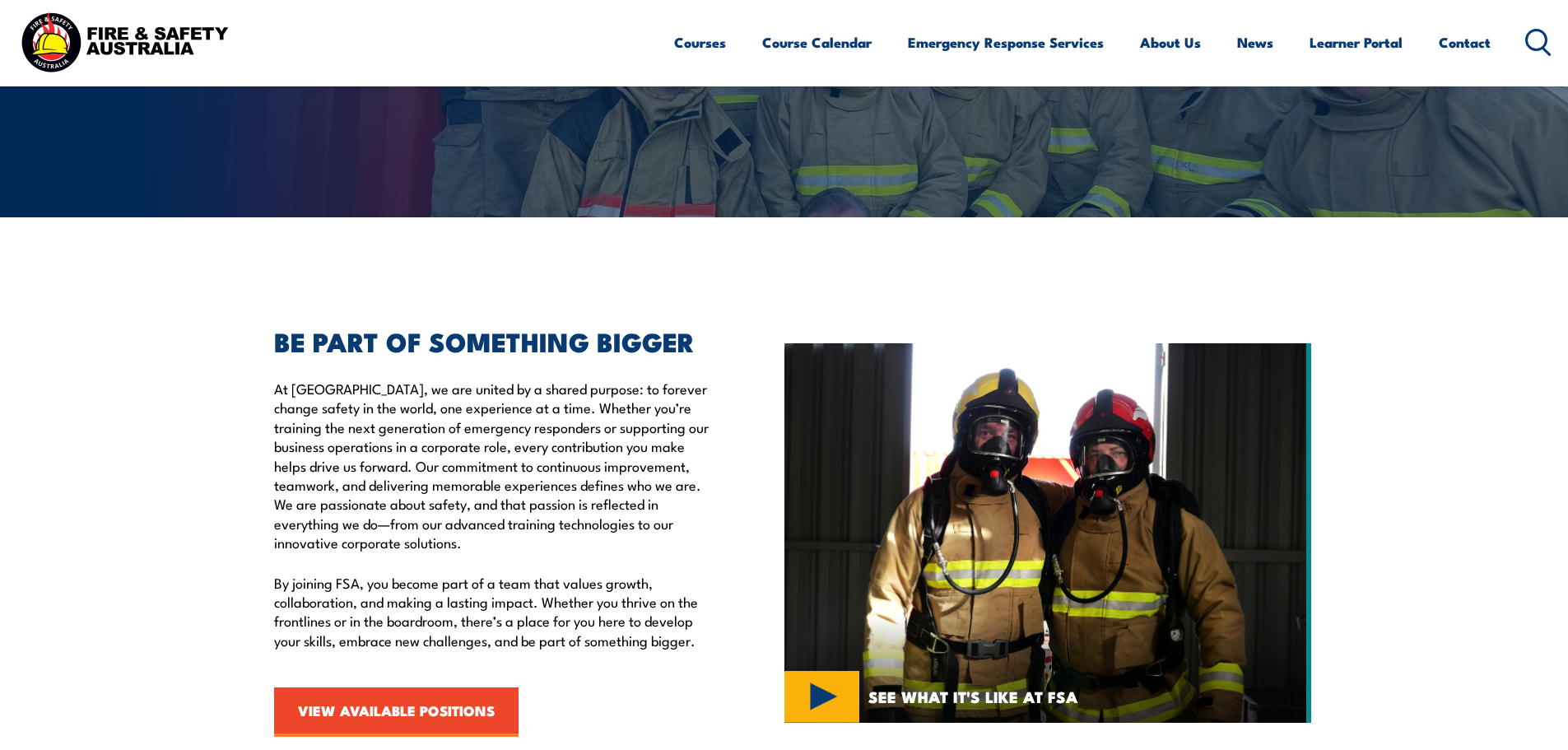
scroll to position [246, 0]
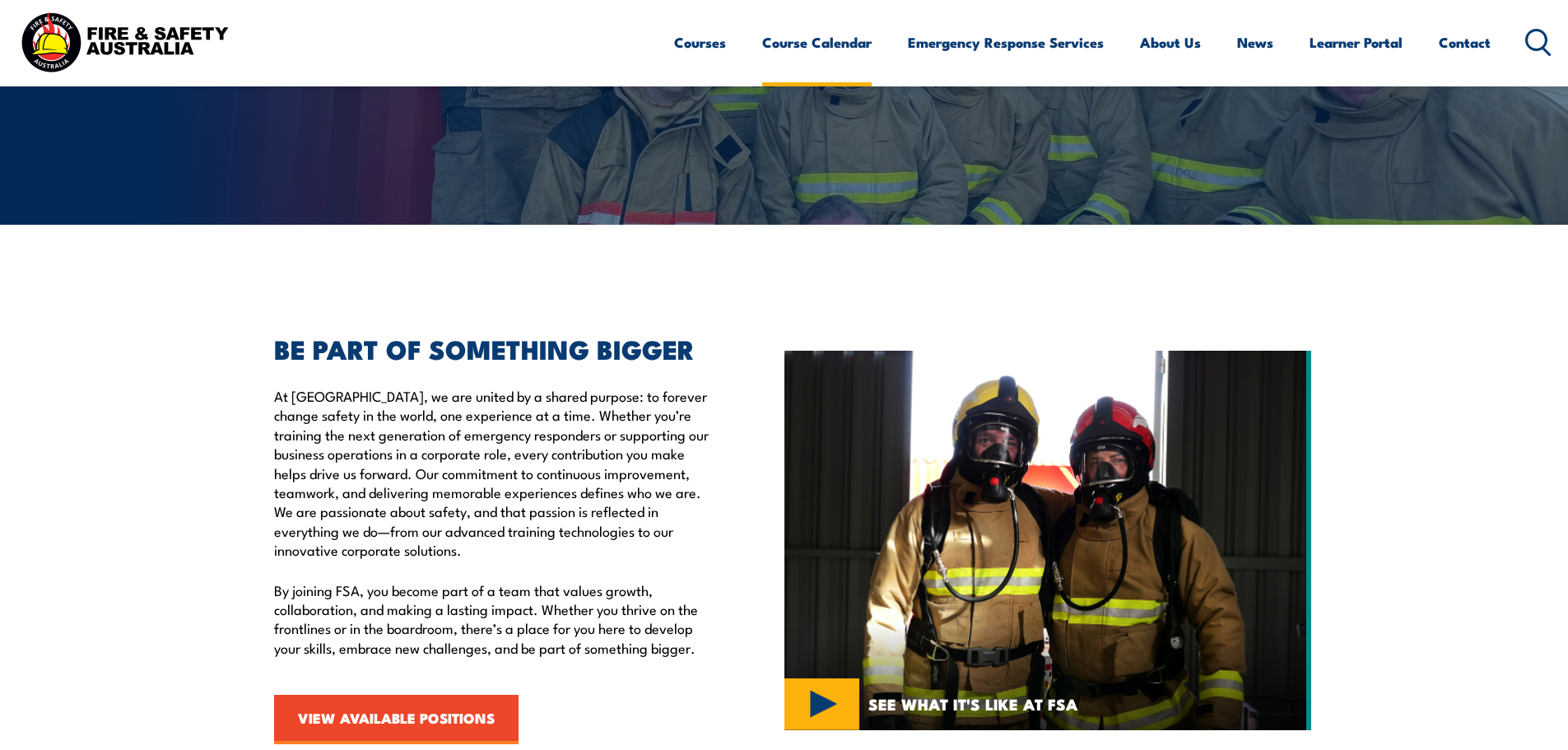
click at [837, 50] on link "Course Calendar" at bounding box center [817, 42] width 110 height 43
click at [840, 42] on link "Course Calendar" at bounding box center [817, 42] width 110 height 43
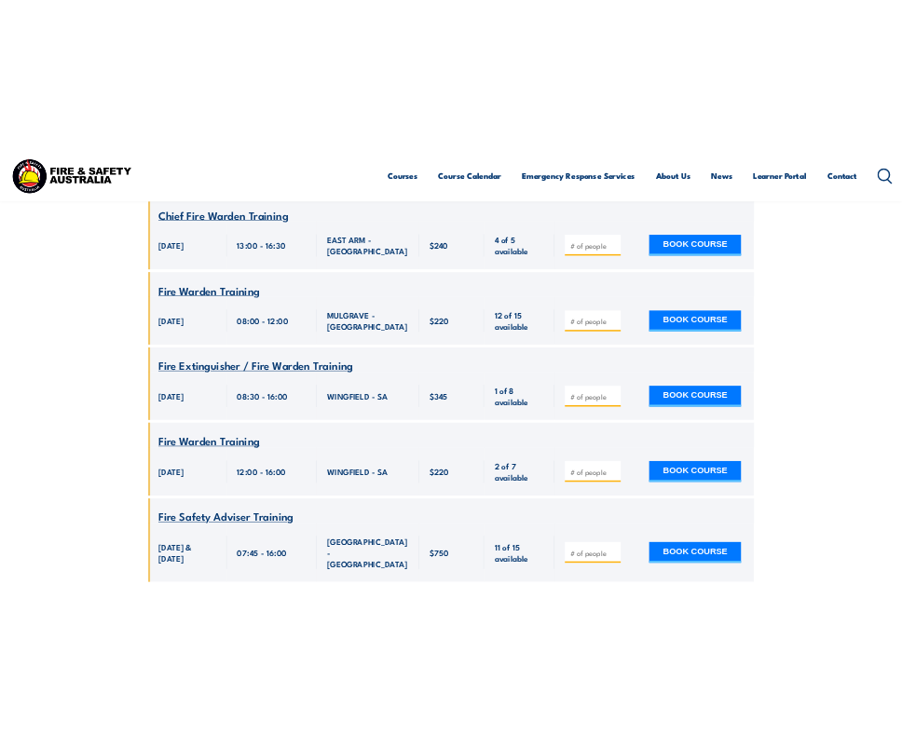
scroll to position [1118, 0]
